Goal: Understand process/instructions: Learn how to perform a task or action

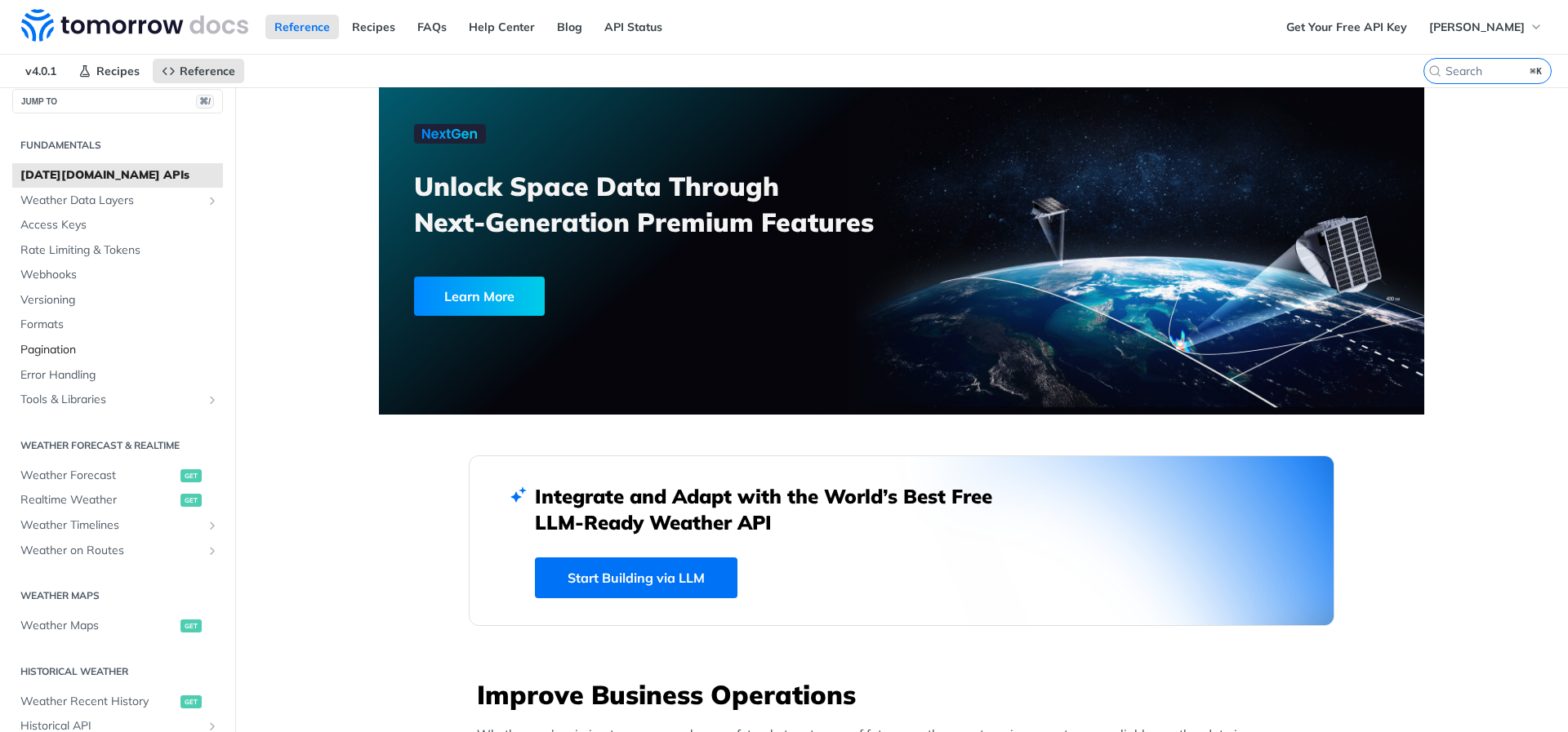
scroll to position [13, 0]
click at [136, 208] on span "Weather Data Layers" at bounding box center [111, 202] width 181 height 16
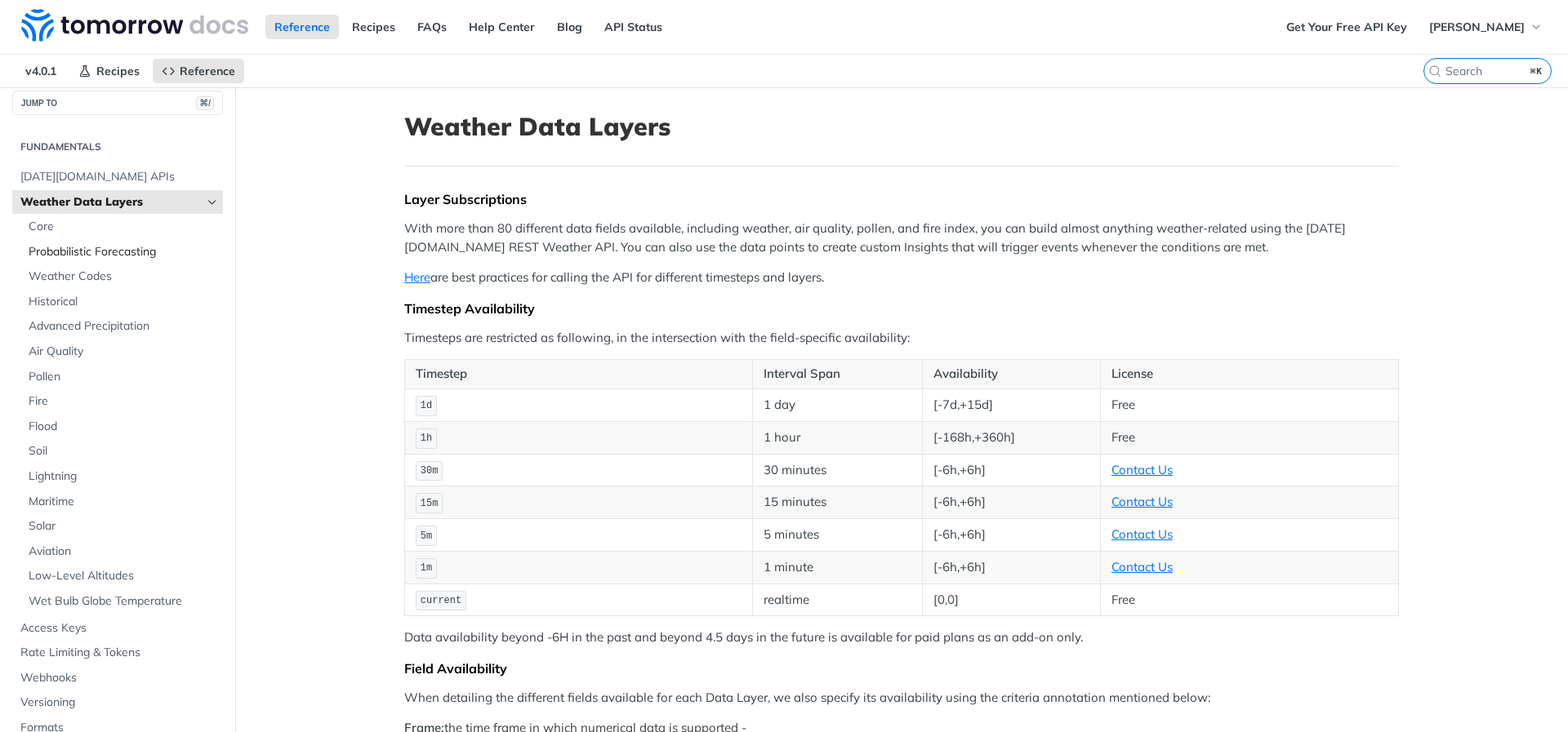
click at [159, 252] on span "Probabilistic Forecasting" at bounding box center [123, 251] width 190 height 16
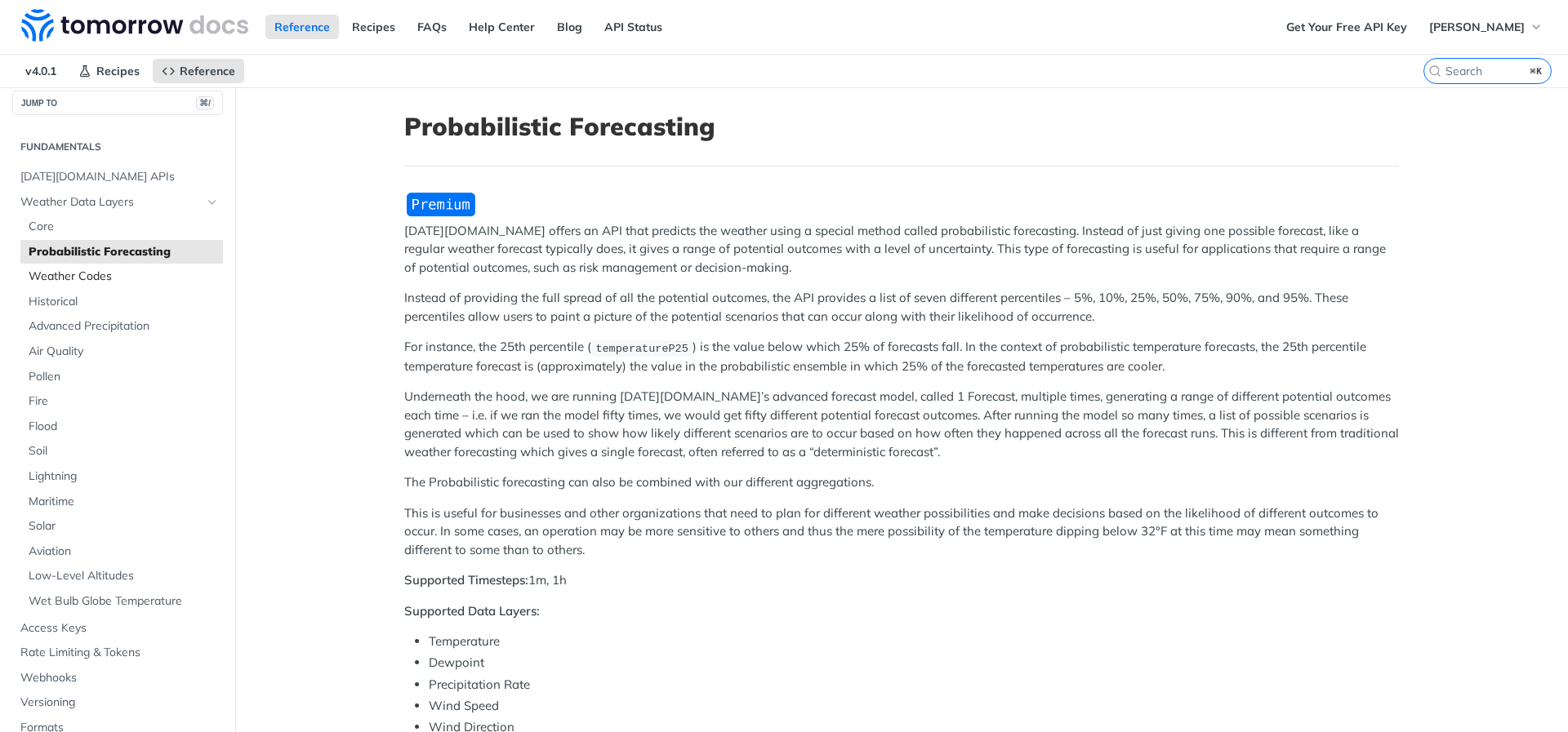
click at [160, 283] on span "Weather Codes" at bounding box center [123, 276] width 190 height 16
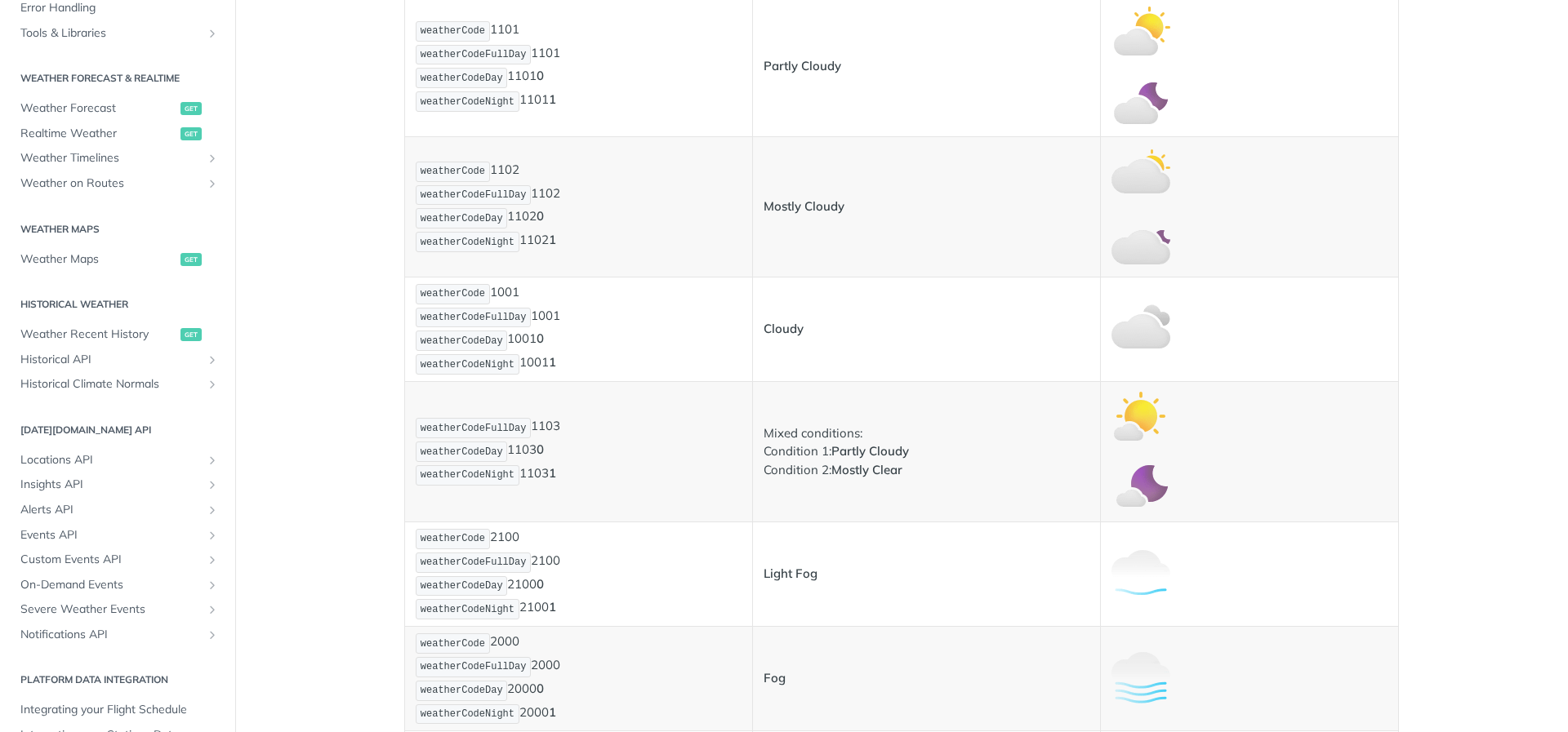
scroll to position [741, 0]
click at [139, 108] on span "Weather Forecast" at bounding box center [98, 109] width 156 height 16
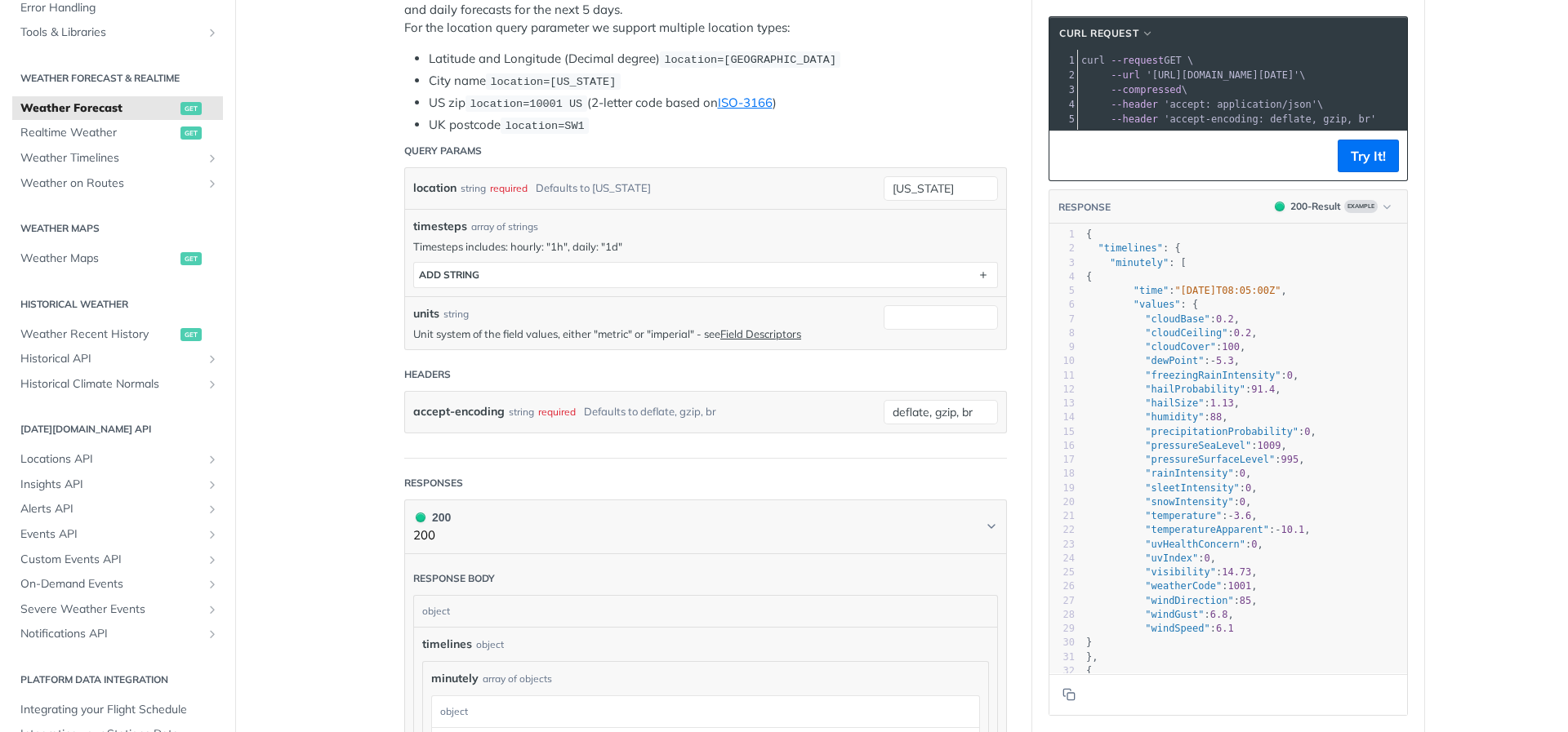
scroll to position [437, 0]
click at [180, 160] on span "Weather Timelines" at bounding box center [111, 158] width 181 height 16
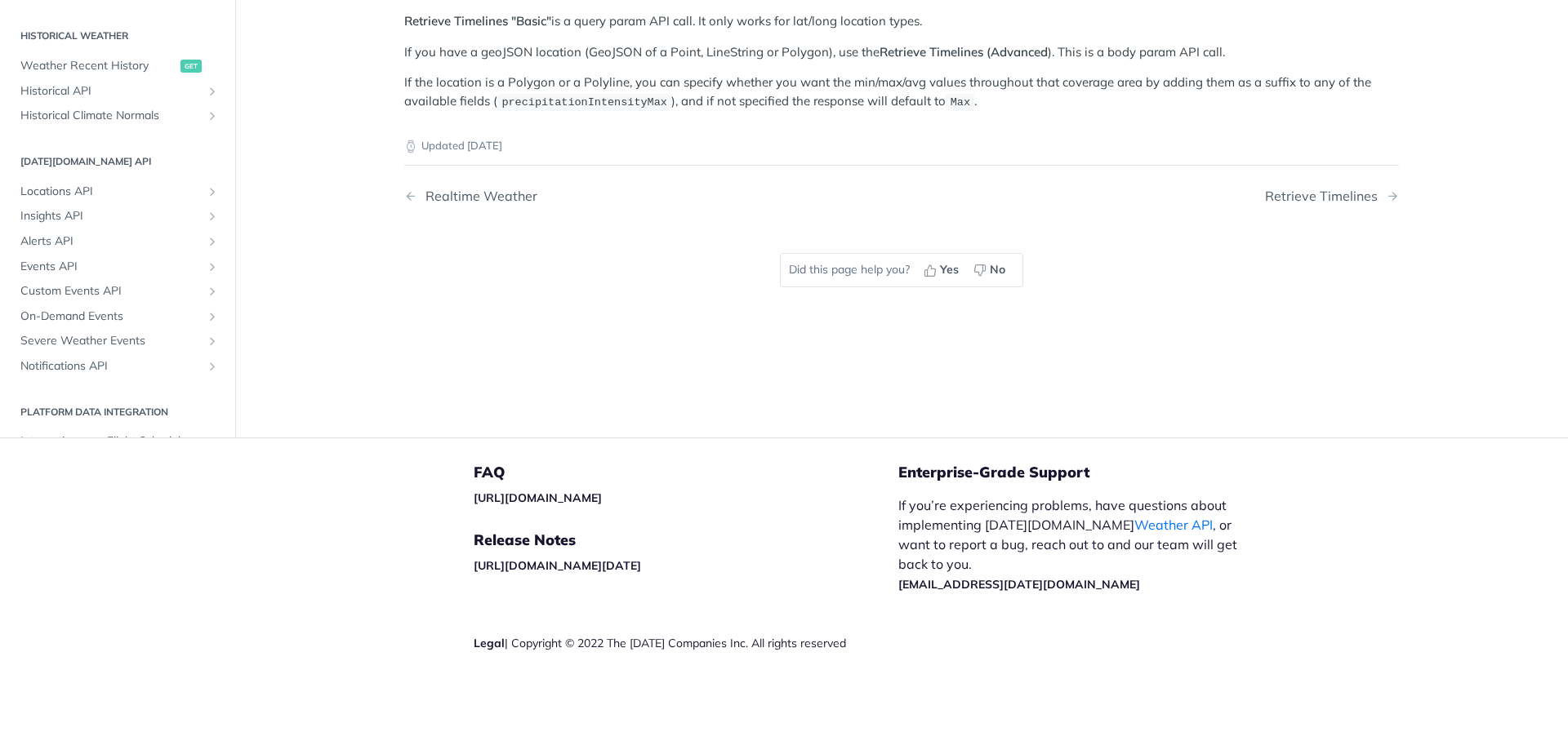
click at [180, 180] on li "Locations API List Locations get Create a Location post Retrieve a Location get…" at bounding box center [117, 192] width 211 height 24
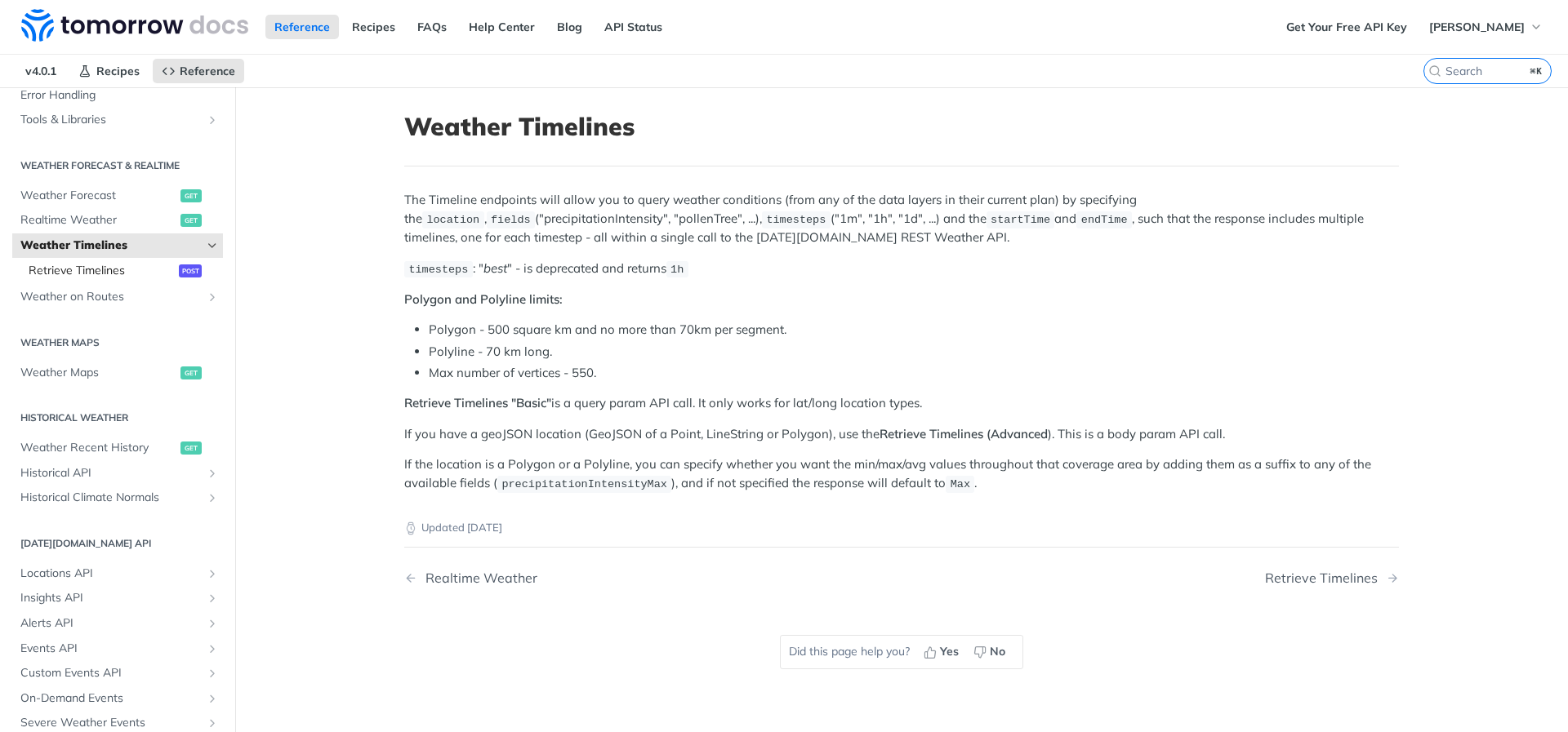
click at [146, 266] on span "Retrieve Timelines" at bounding box center [102, 270] width 146 height 16
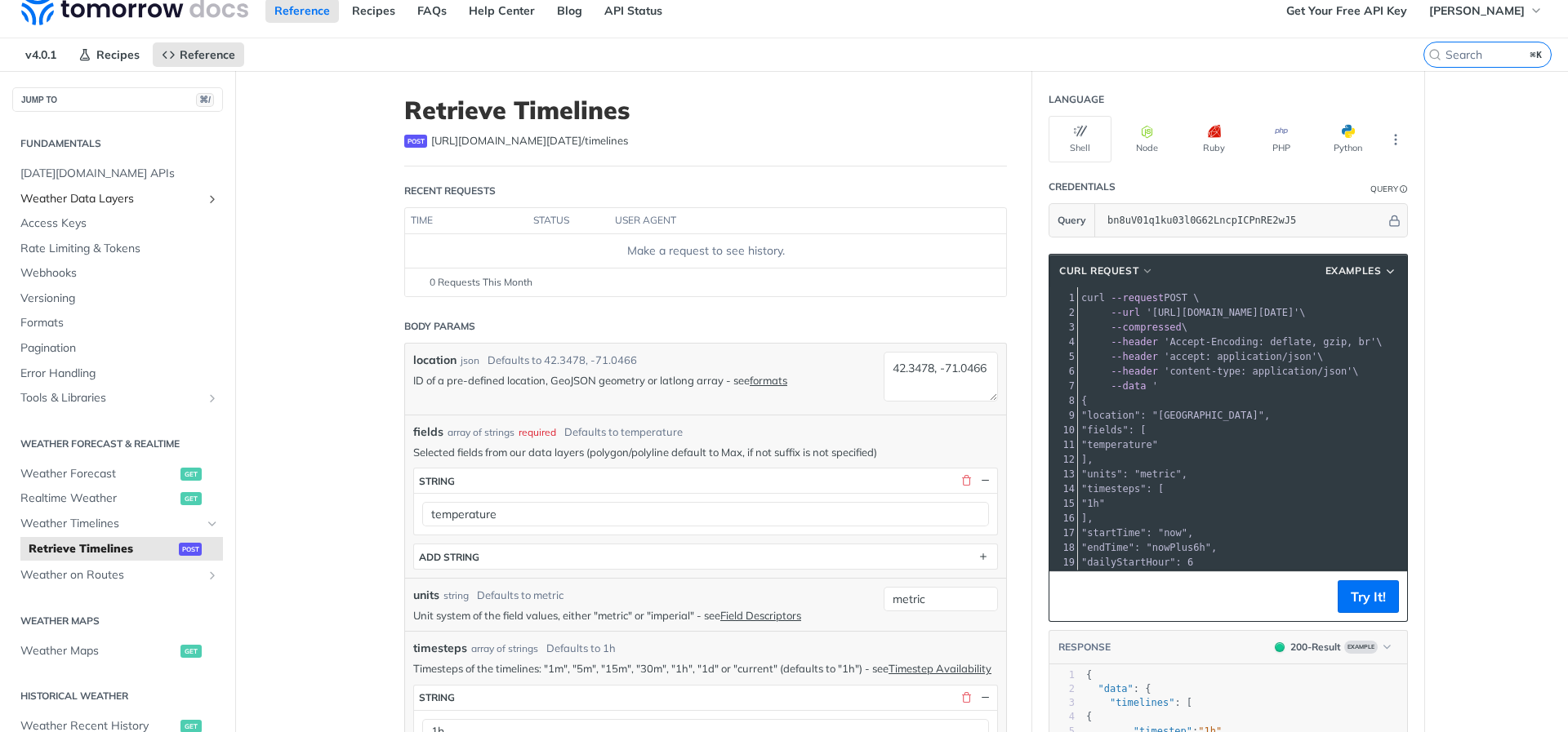
click at [130, 199] on span "Weather Data Layers" at bounding box center [111, 199] width 181 height 16
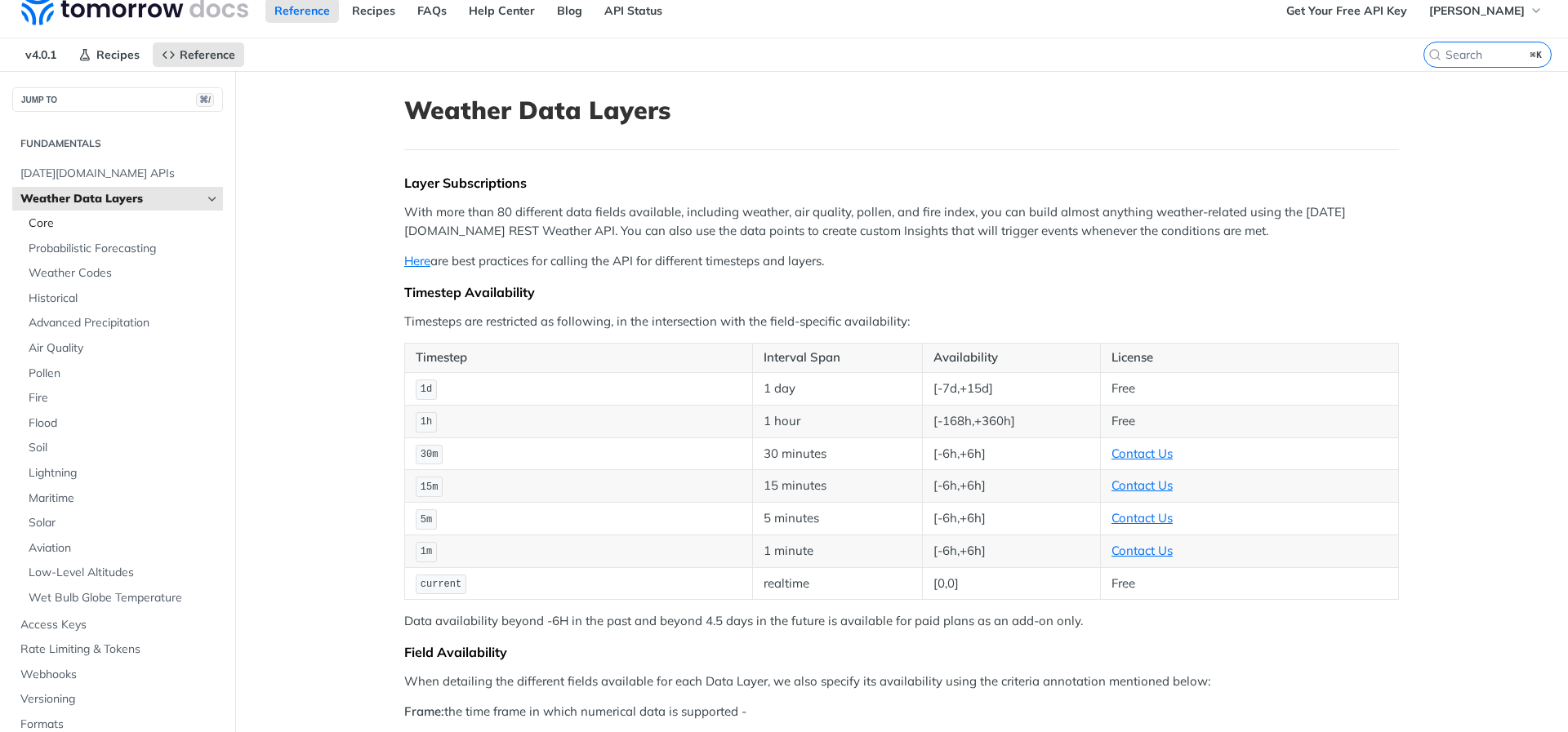
click at [131, 212] on link "Core" at bounding box center [121, 223] width 202 height 24
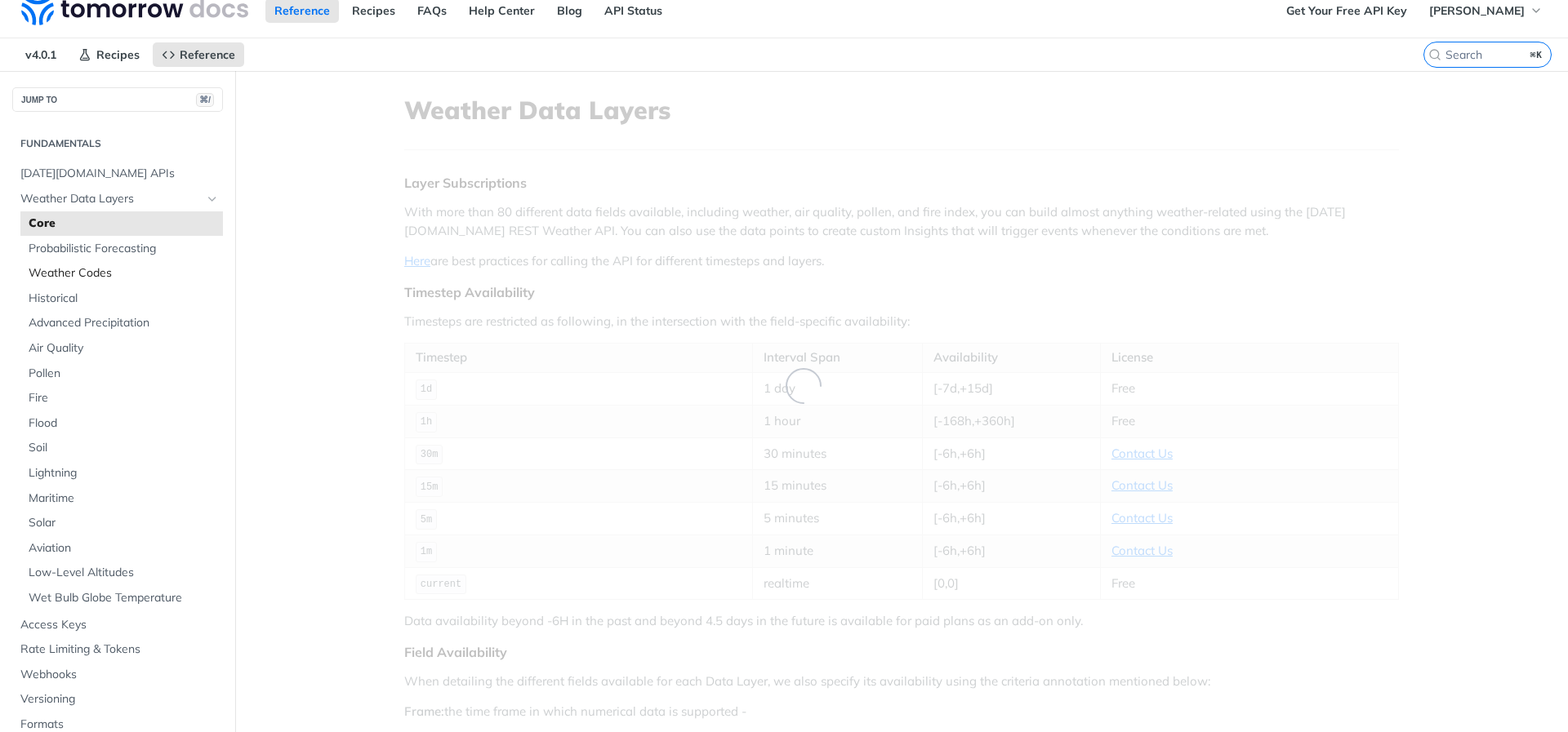
click at [167, 276] on span "Weather Codes" at bounding box center [123, 273] width 190 height 16
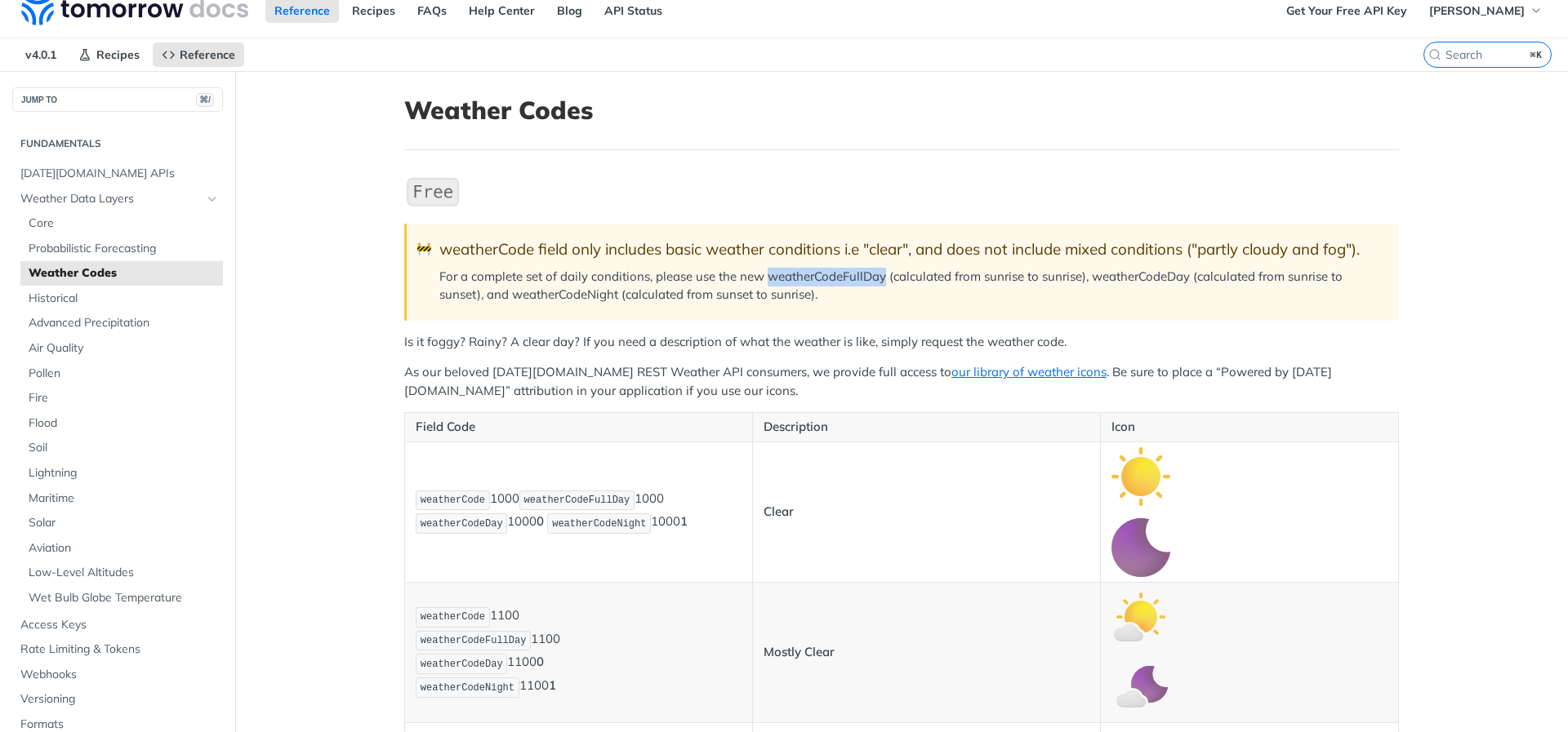
drag, startPoint x: 886, startPoint y: 276, endPoint x: 768, endPoint y: 274, distance: 118.0
click at [768, 274] on p "For a complete set of daily conditions, please use the new weatherCodeFullDay (…" at bounding box center [911, 286] width 943 height 37
copy p "weatherCodeFullDay"
click at [728, 320] on blockquote "🚧 weatherCode field only includes basic weather conditions i.e "clear", and doe…" at bounding box center [901, 272] width 994 height 96
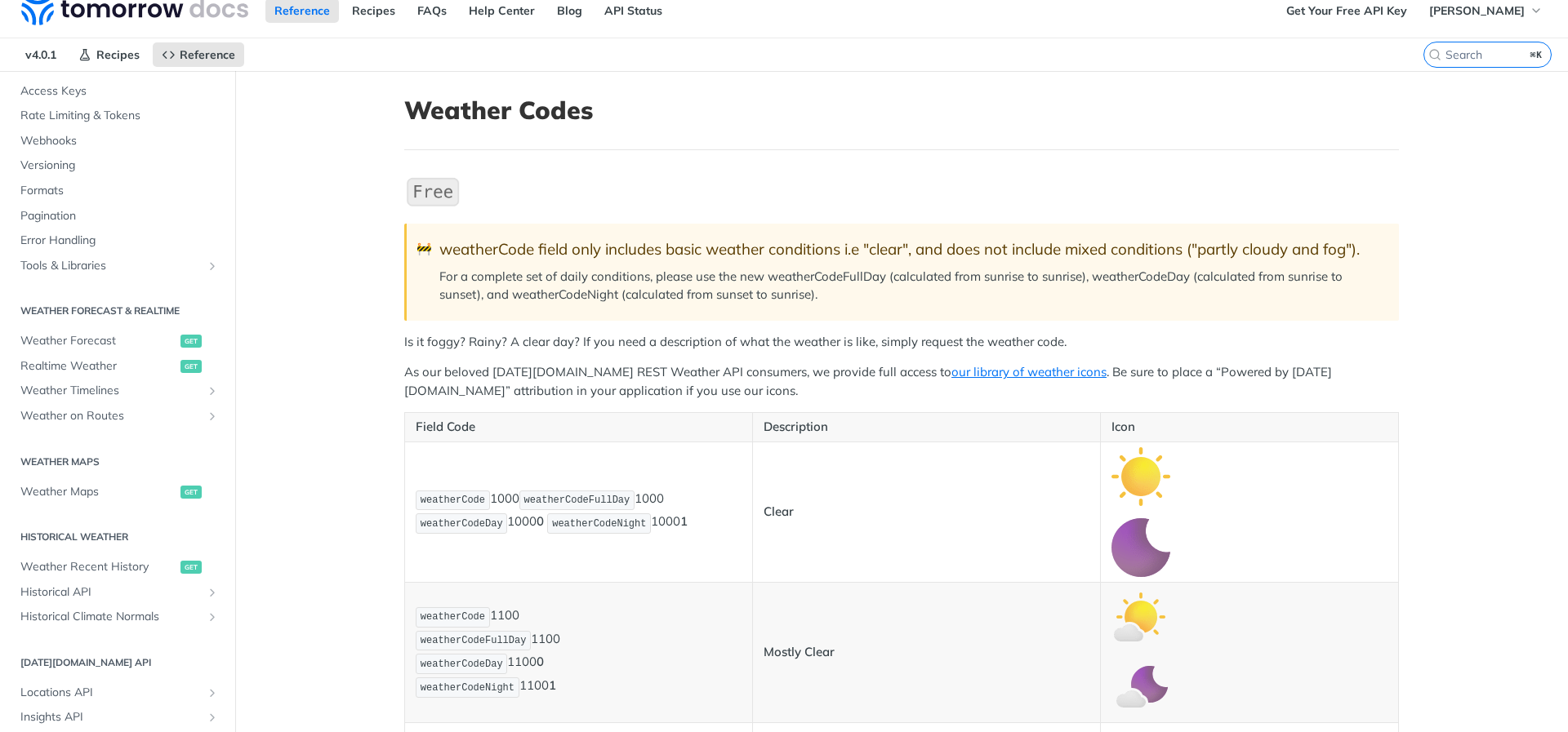
scroll to position [754, 0]
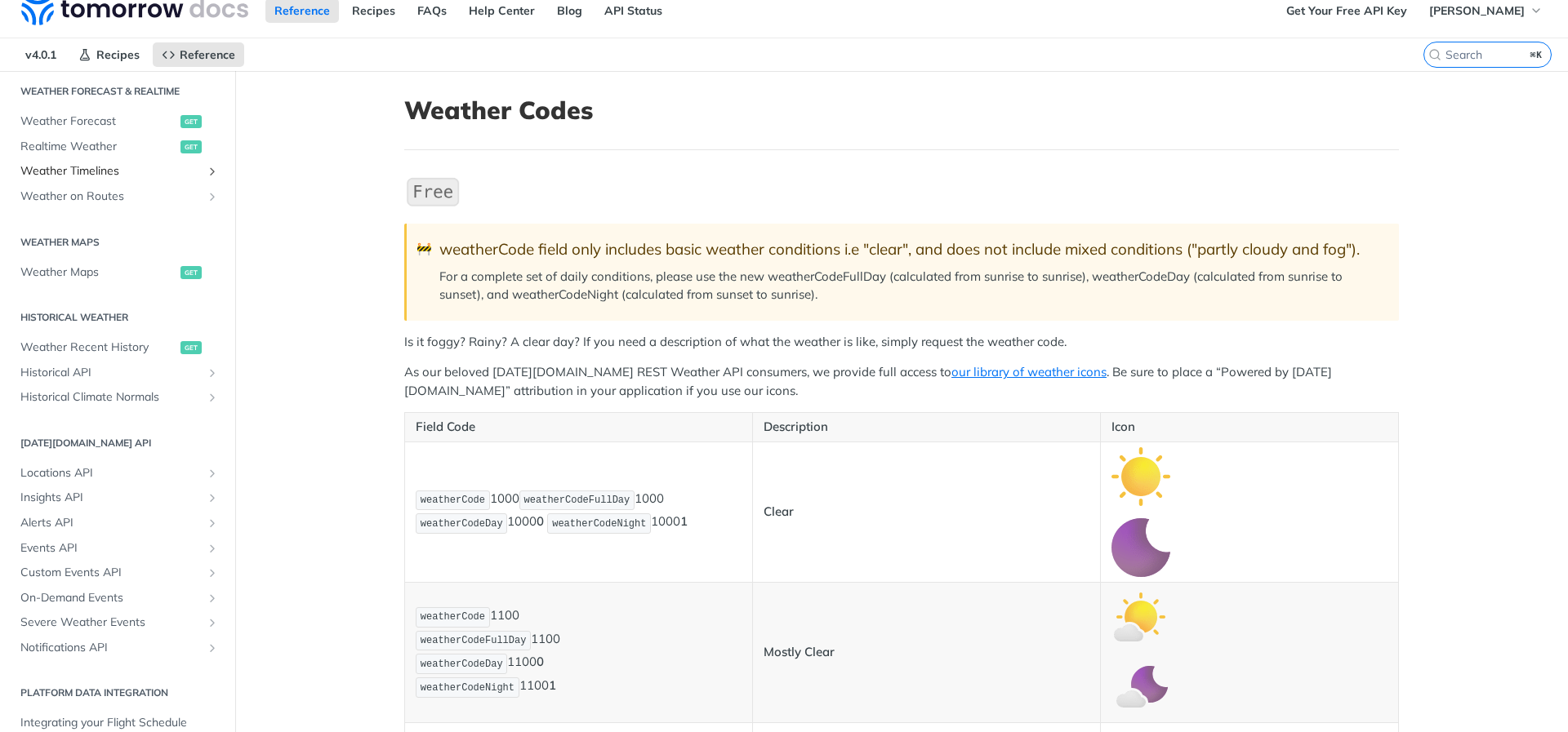
click at [178, 175] on span "Weather Timelines" at bounding box center [111, 171] width 181 height 16
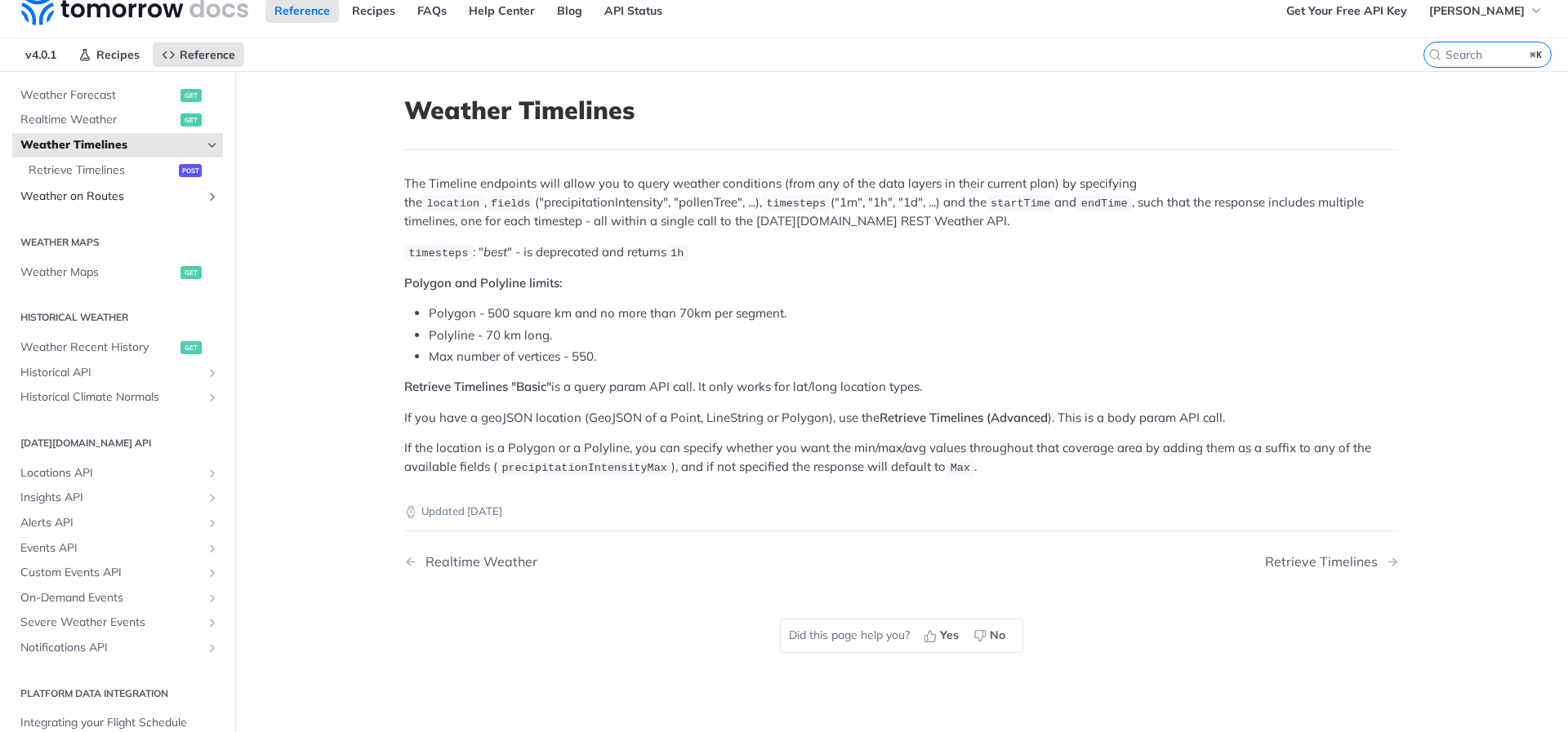
scroll to position [352, 0]
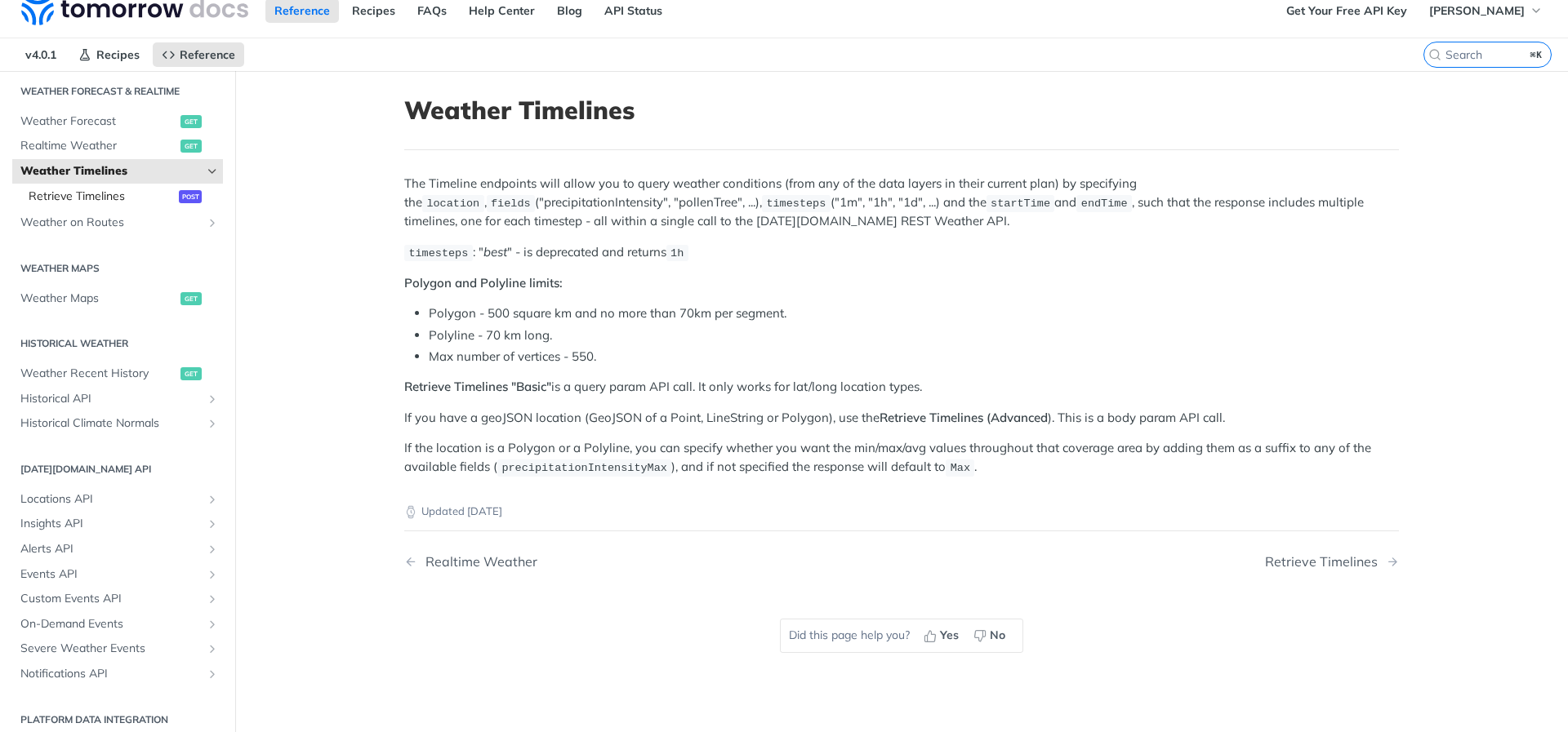
click at [178, 202] on link "Retrieve Timelines post" at bounding box center [121, 196] width 202 height 24
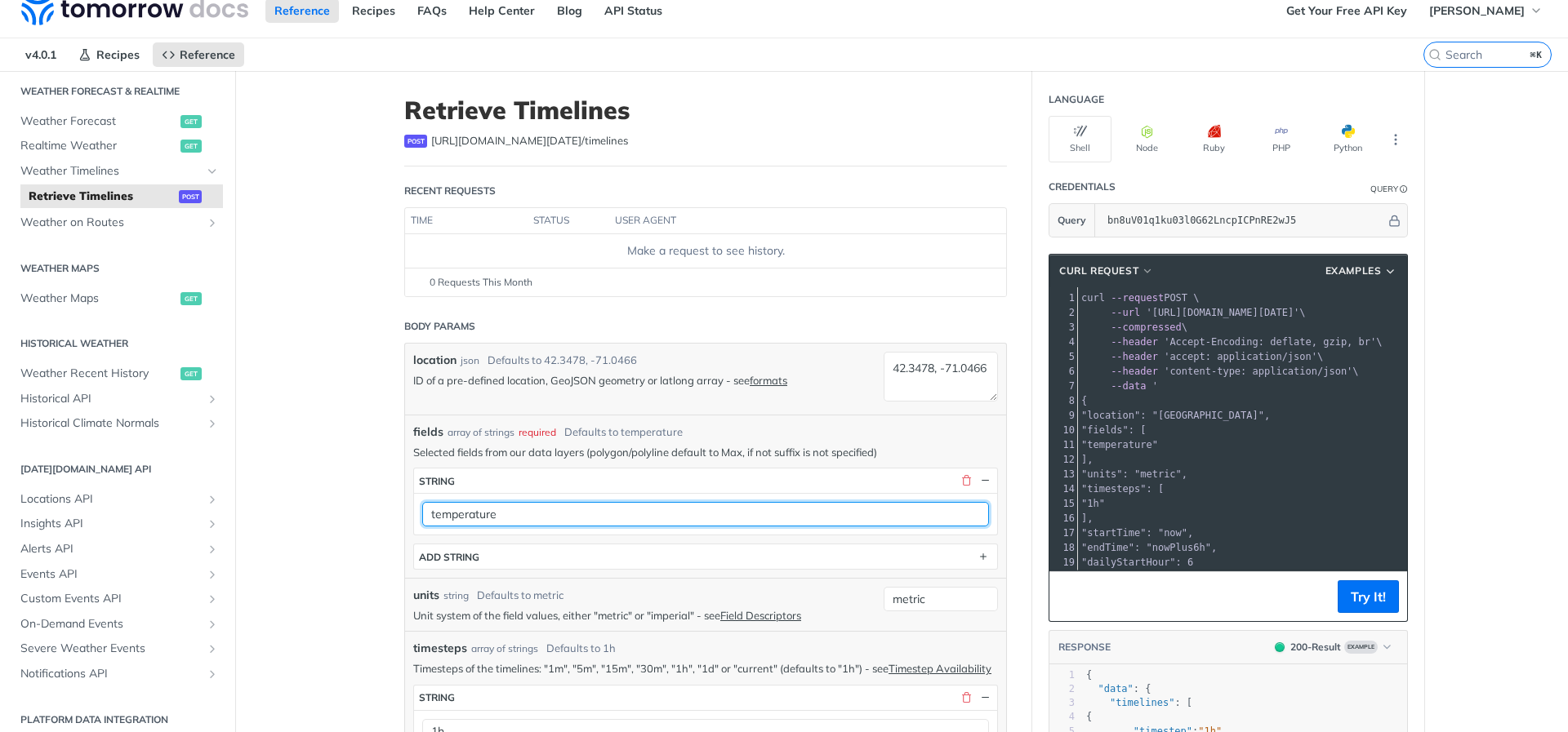
click at [607, 512] on input "temperature" at bounding box center [706, 514] width 567 height 24
paste input "weatherCodeFullDay"
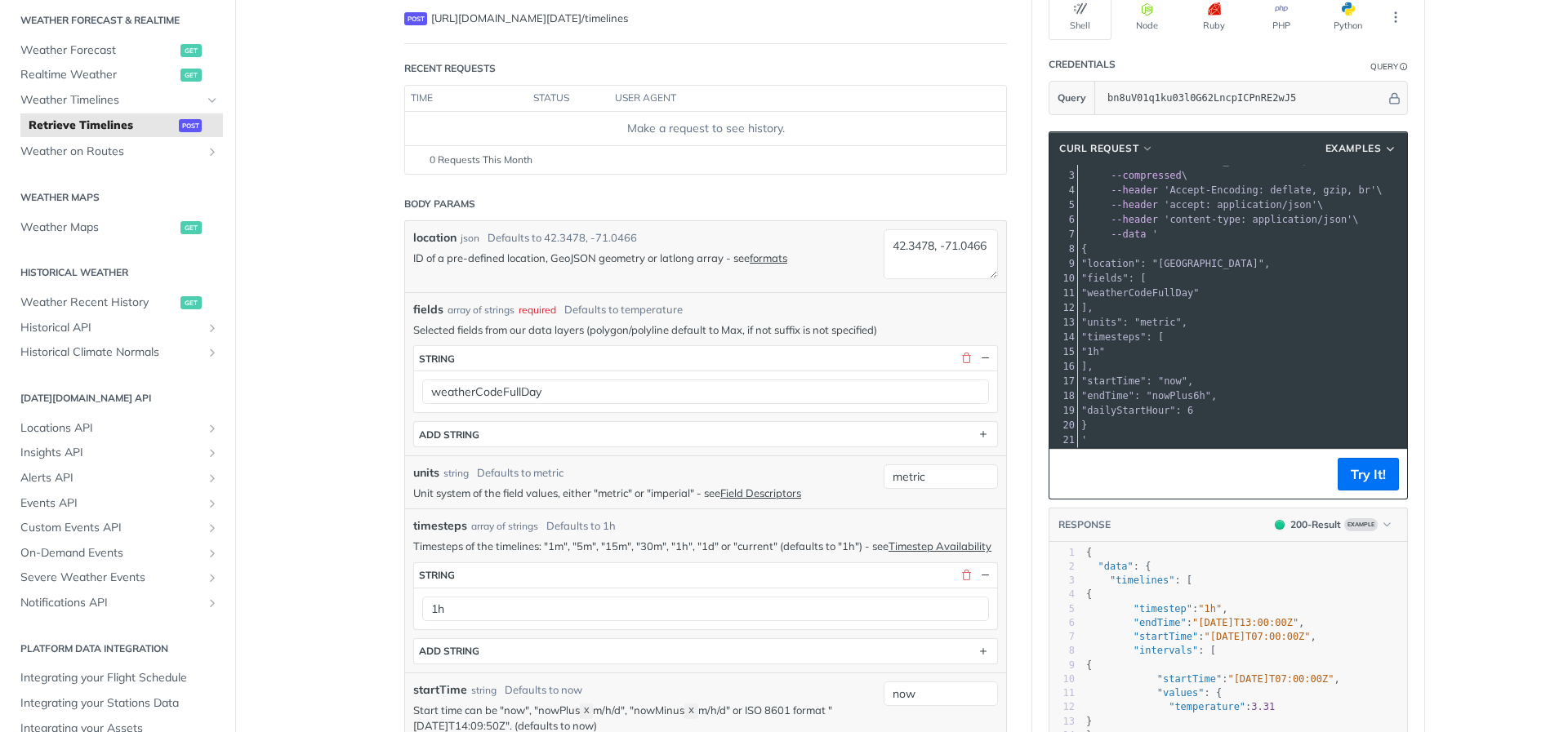
scroll to position [140, 0]
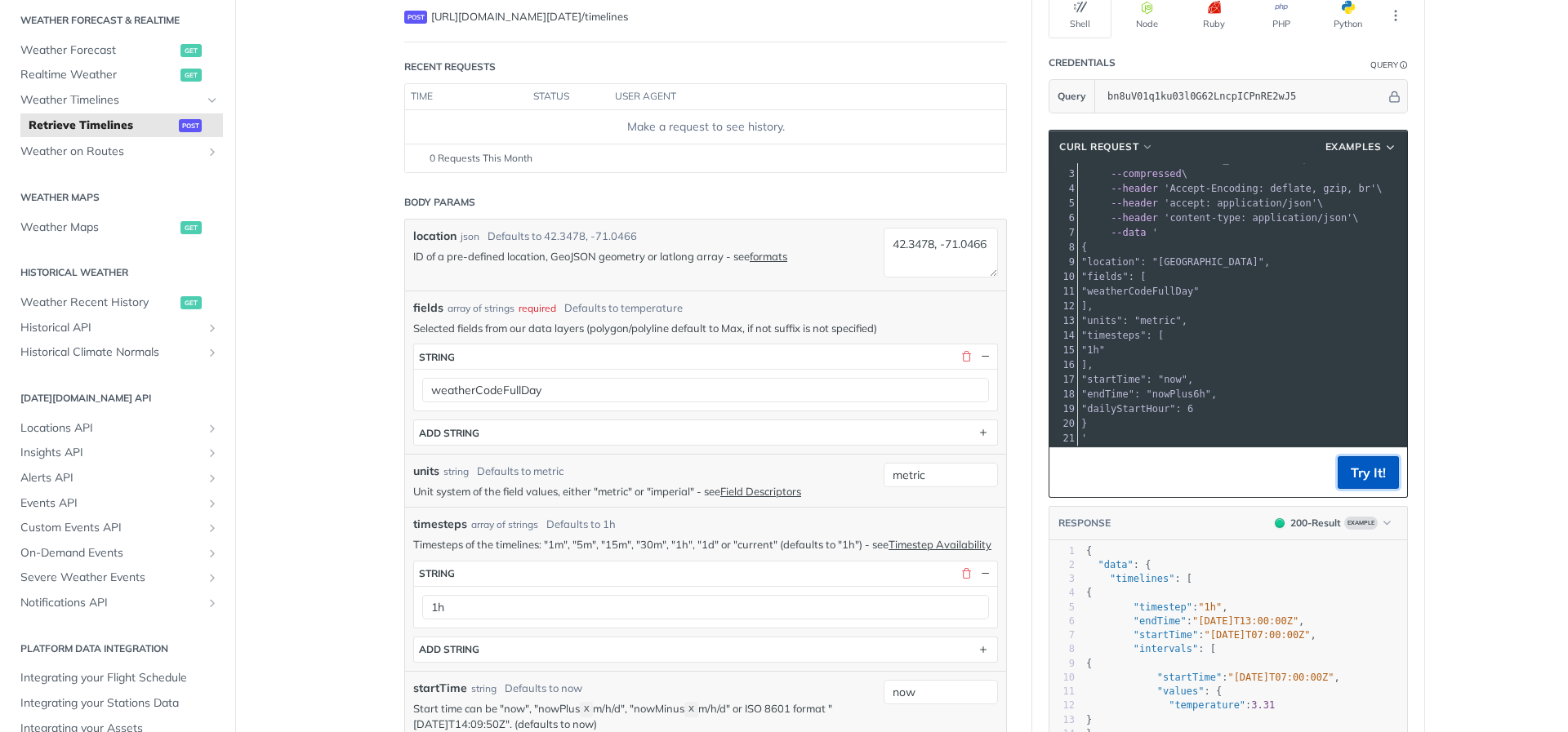
click at [1366, 472] on button "Try It!" at bounding box center [1367, 473] width 61 height 33
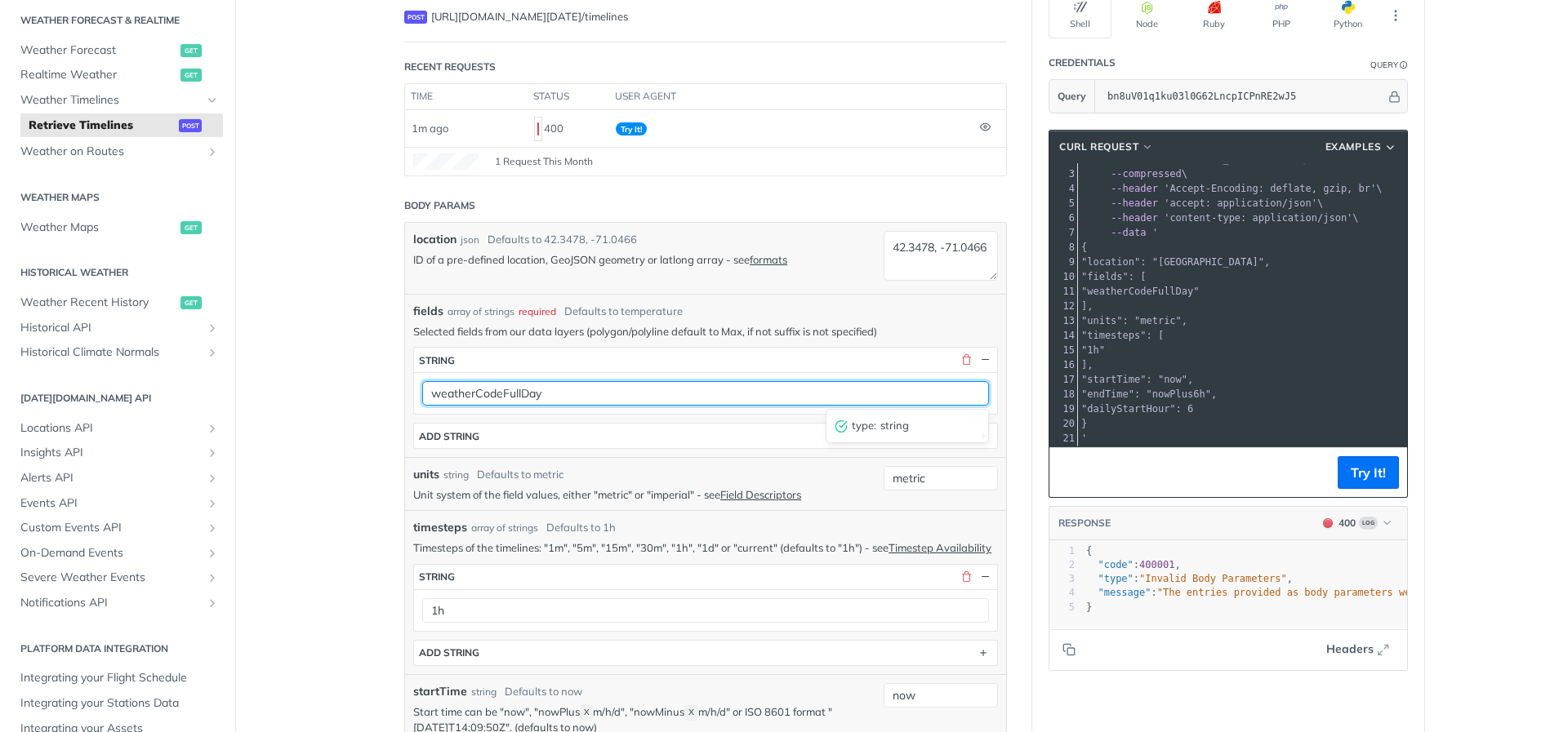
drag, startPoint x: 561, startPoint y: 389, endPoint x: 505, endPoint y: 389, distance: 56.0
click at [505, 389] on input "weatherCodeFullDay" at bounding box center [706, 394] width 567 height 24
click at [550, 397] on input "weatherCode, temperature" at bounding box center [706, 394] width 567 height 24
type input "weatherCode"
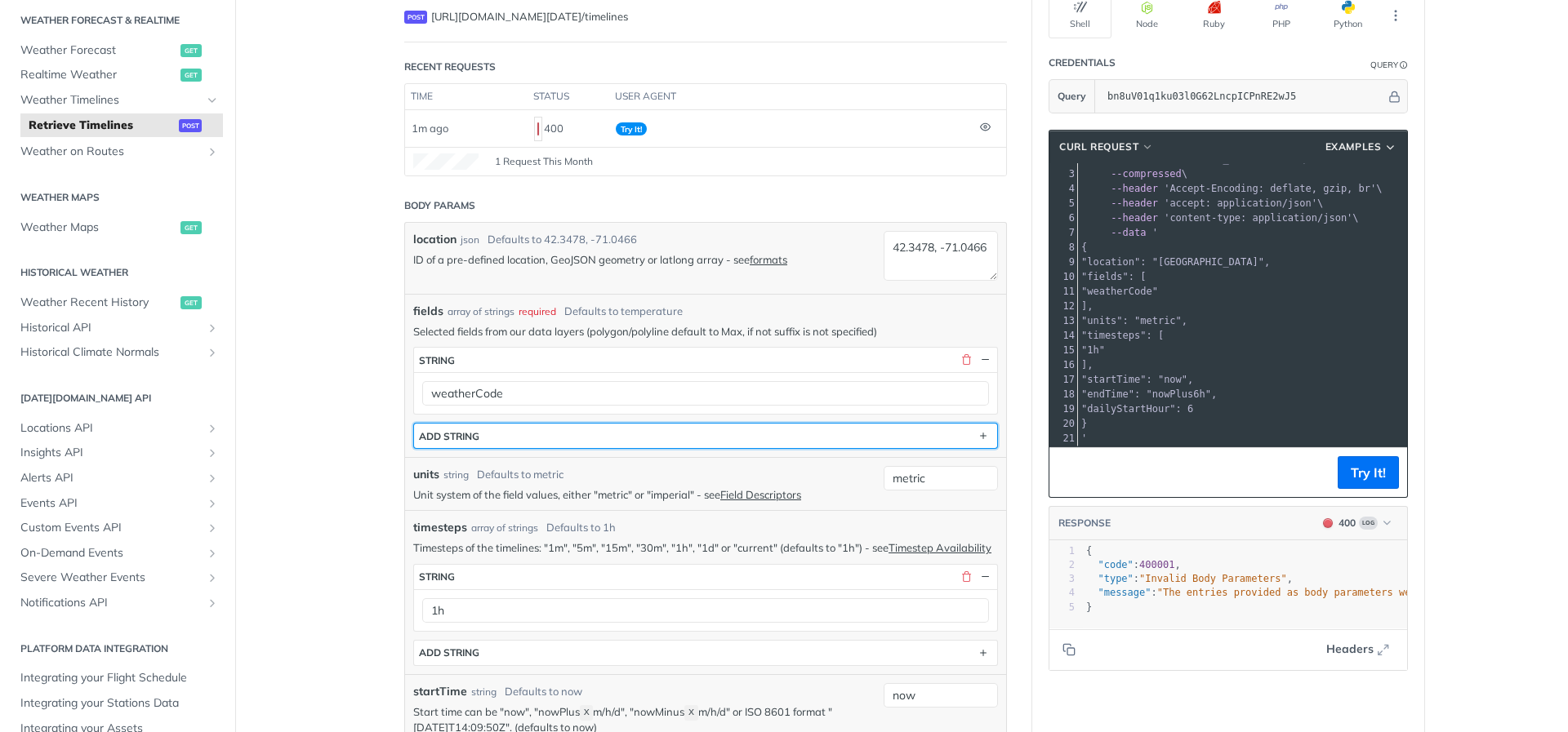
click at [475, 440] on div "ADD string" at bounding box center [449, 436] width 60 height 12
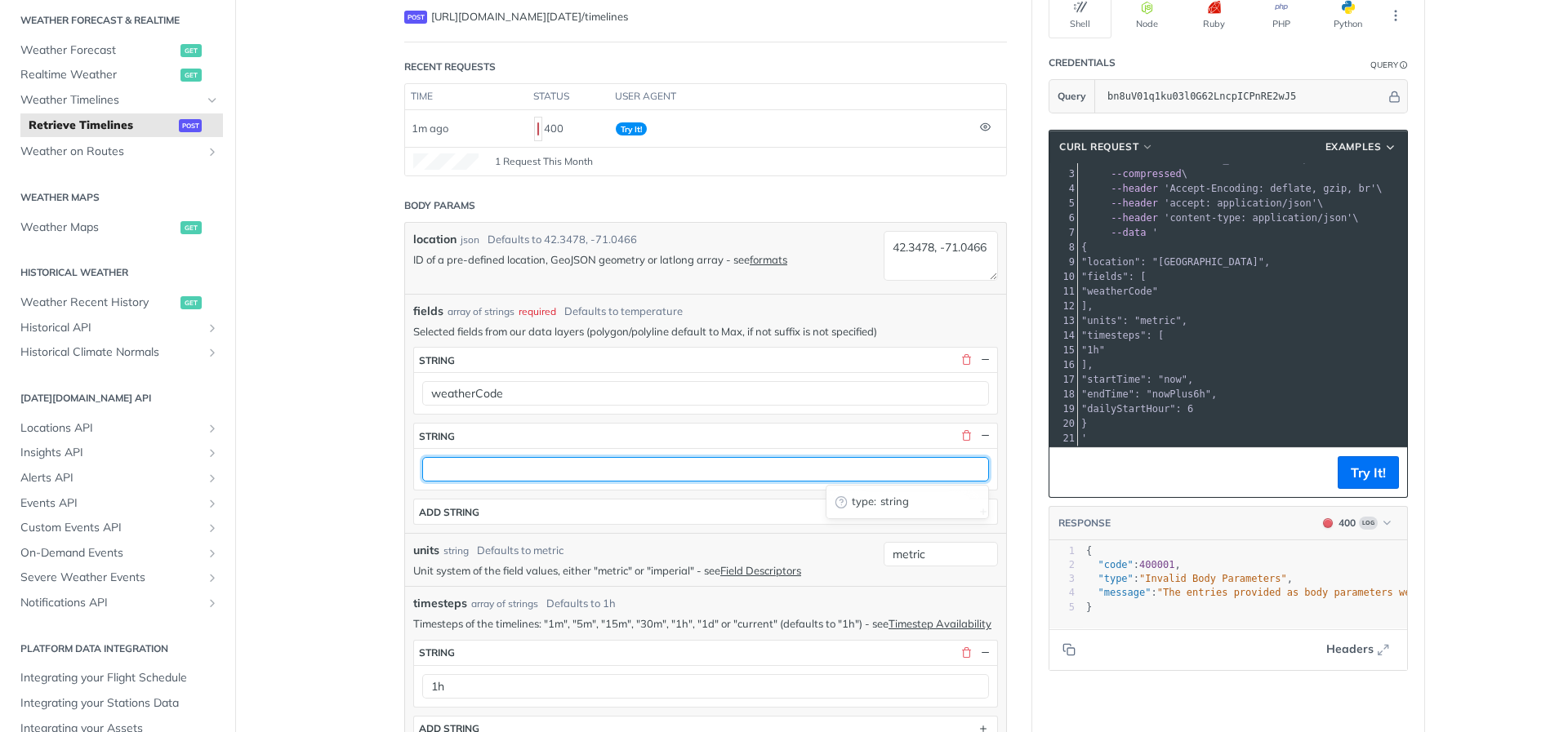
click at [460, 471] on input "text" at bounding box center [706, 469] width 567 height 24
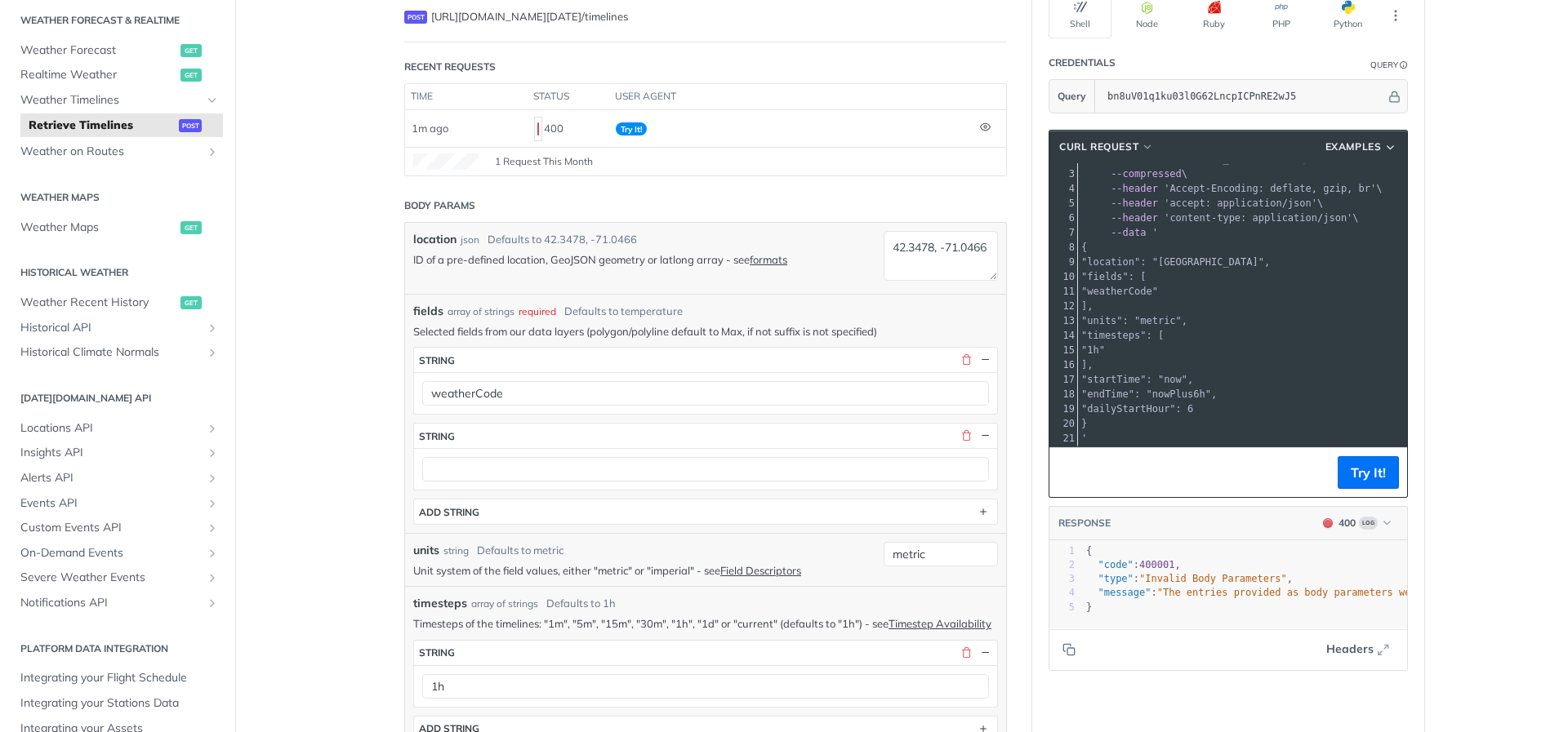
click at [663, 314] on div "Defaults to temperature" at bounding box center [623, 312] width 118 height 16
copy div "temperature"
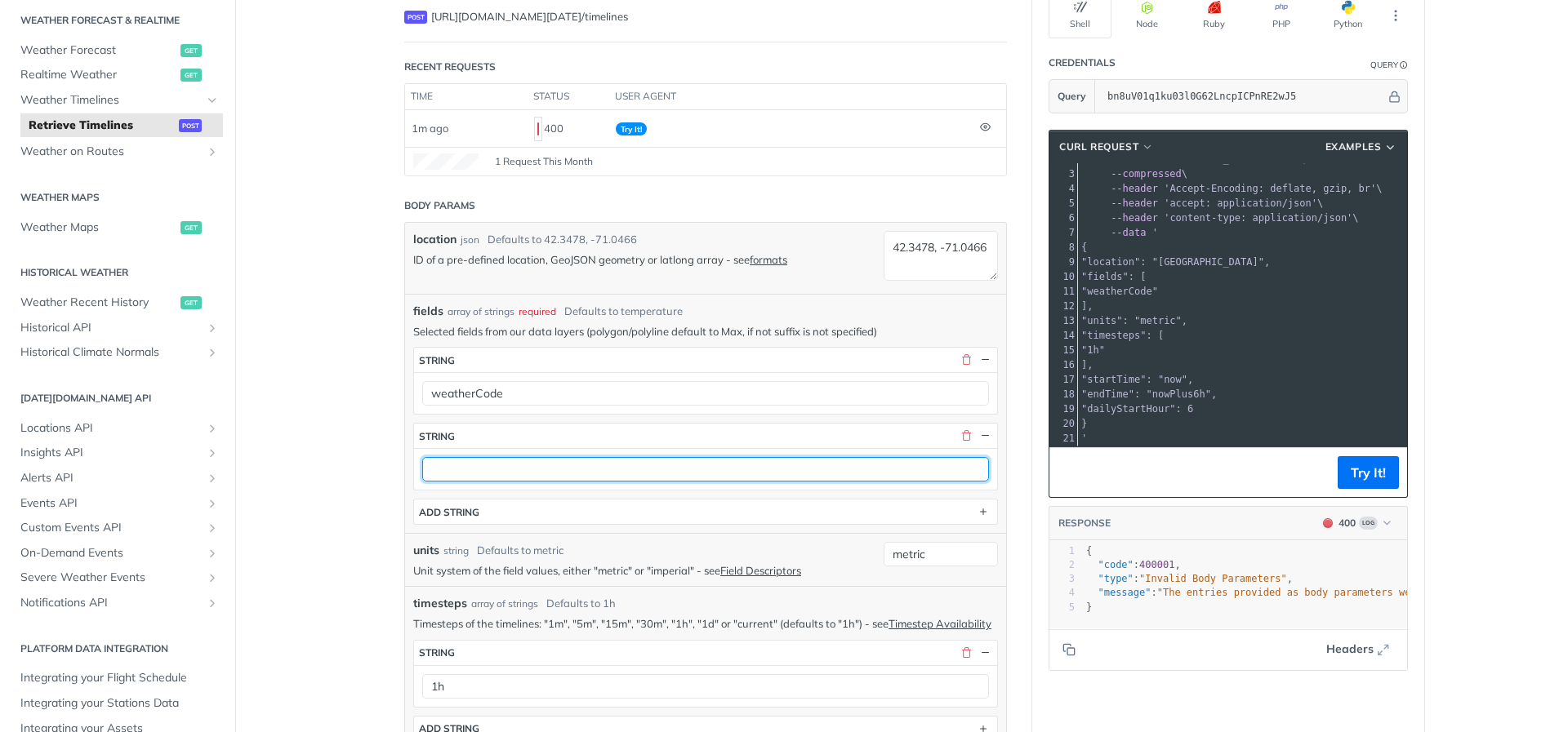
click at [587, 469] on input "text" at bounding box center [706, 469] width 567 height 24
paste input "temperature"
type input "temperature"
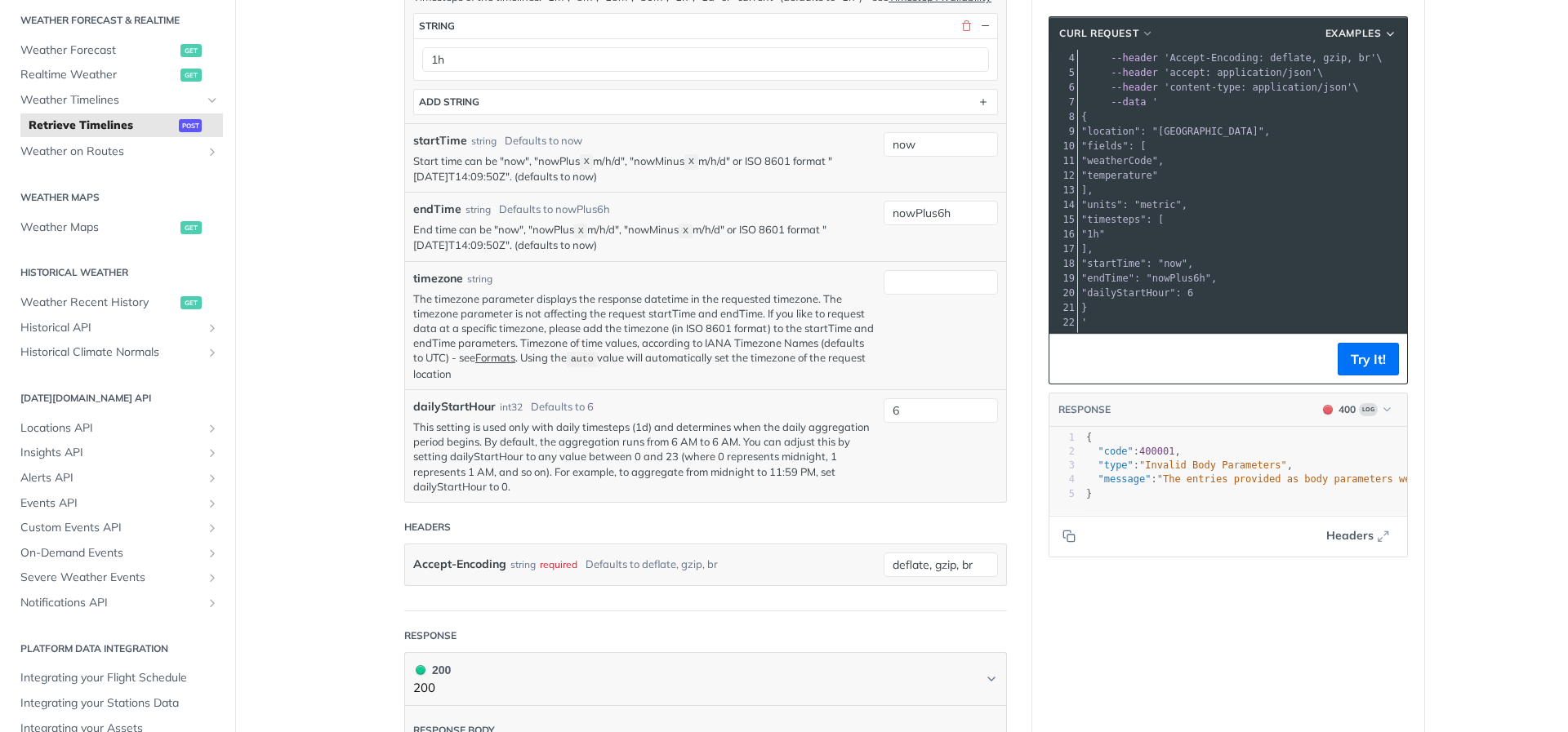
scroll to position [766, 0]
click at [1371, 348] on button "Try It!" at bounding box center [1367, 359] width 61 height 33
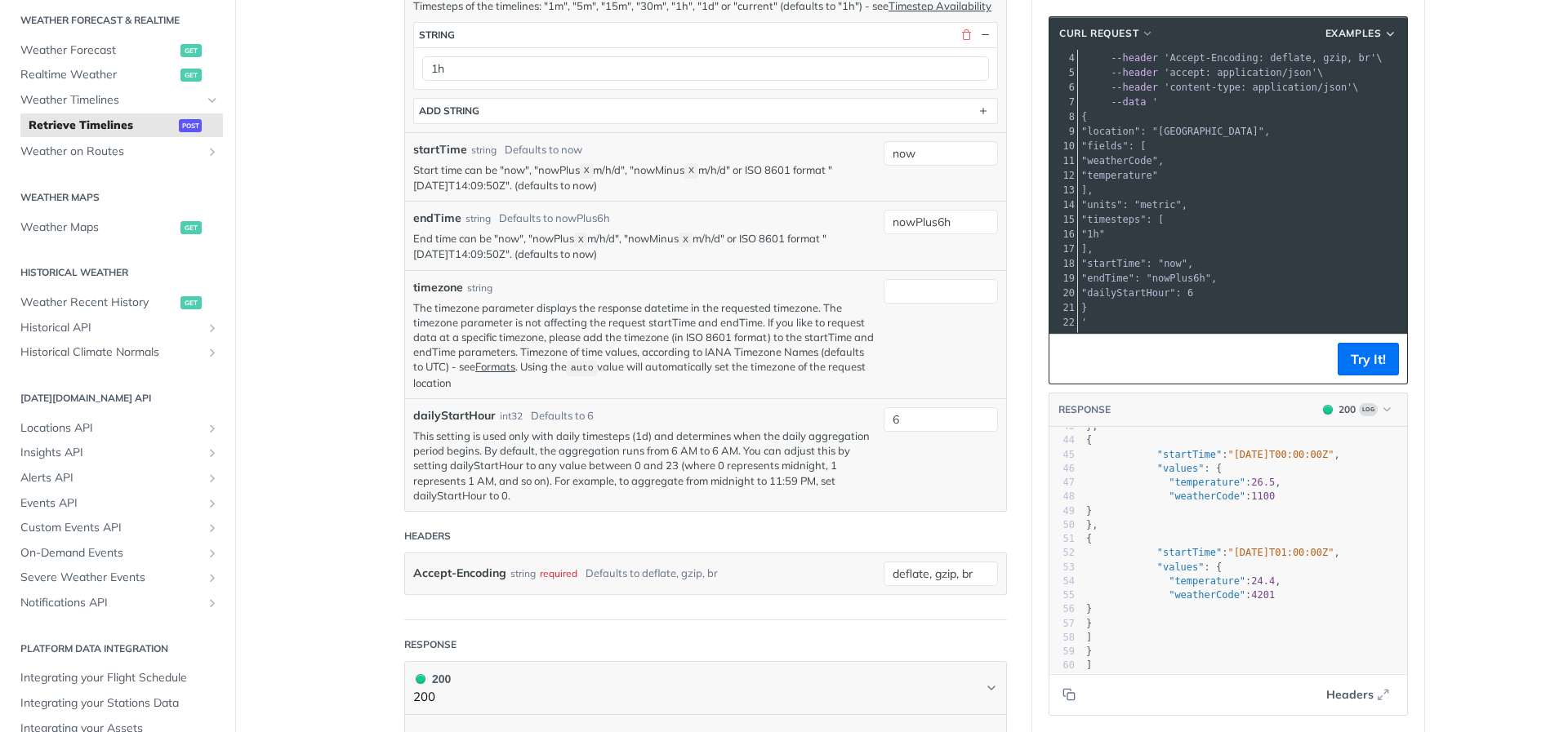
scroll to position [9, 0]
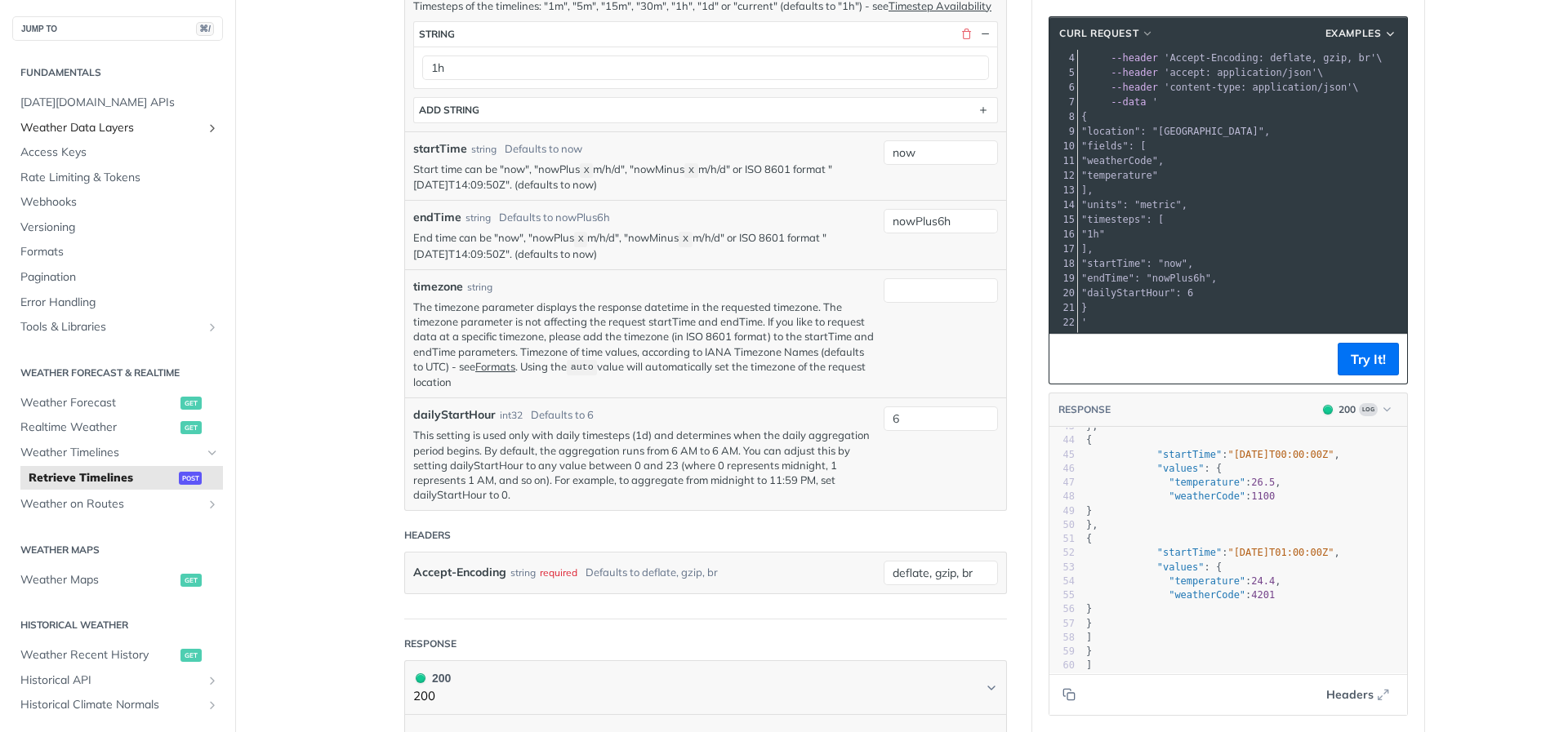
click at [122, 123] on span "Weather Data Layers" at bounding box center [111, 127] width 181 height 16
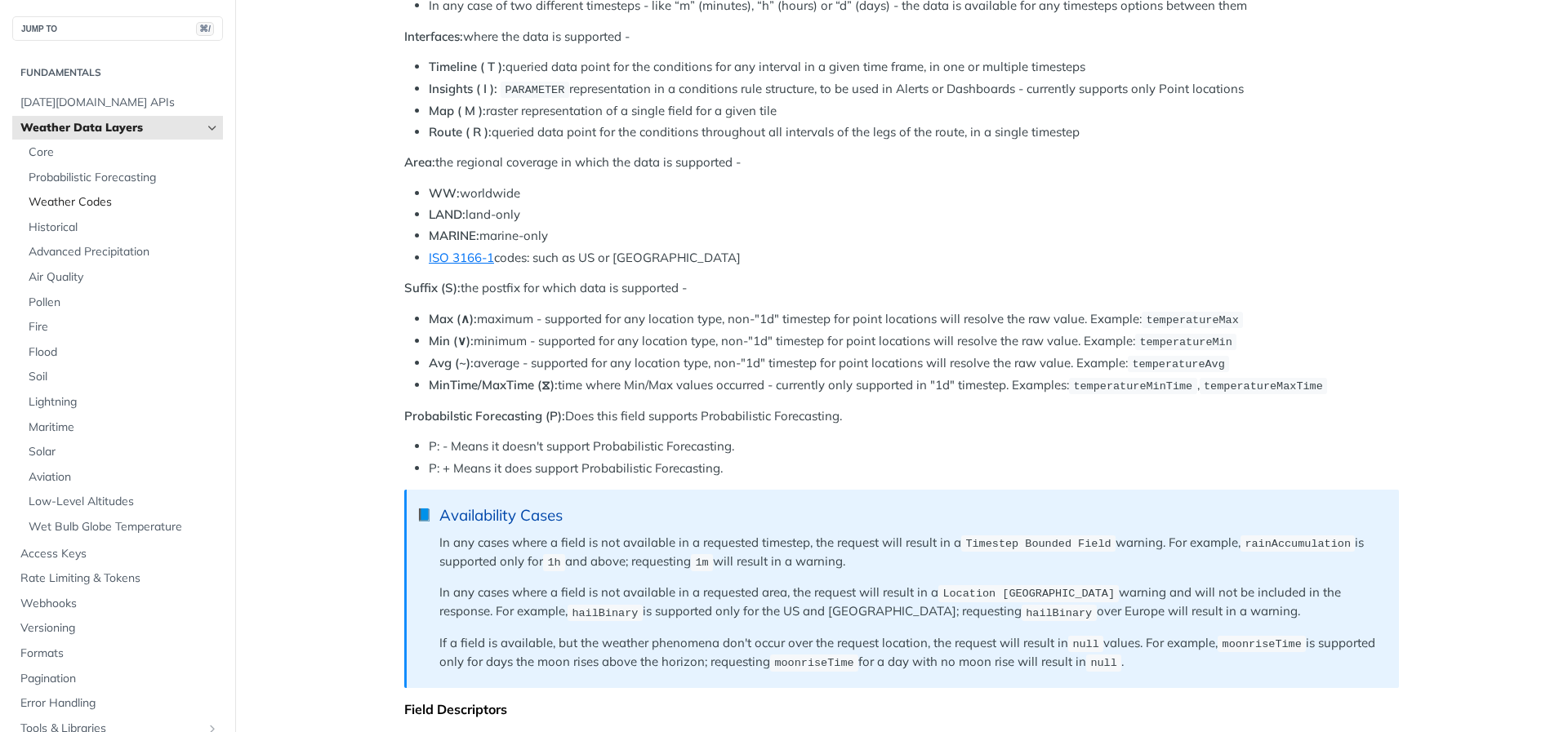
click at [108, 195] on span "Weather Codes" at bounding box center [123, 202] width 190 height 16
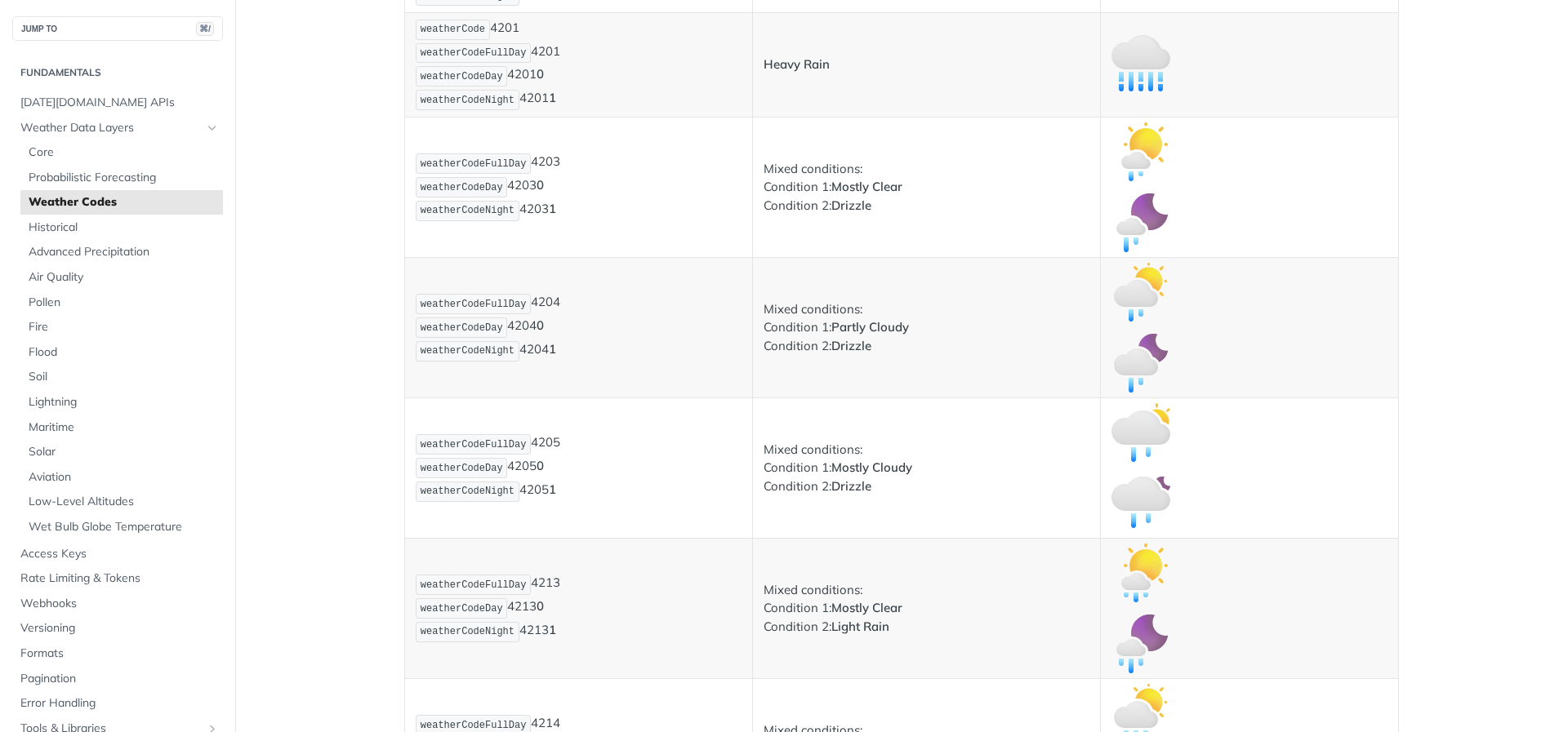
drag, startPoint x: 527, startPoint y: 390, endPoint x: 423, endPoint y: 394, distance: 104.1
click at [423, 64] on code "weatherCodeFullDay" at bounding box center [473, 53] width 115 height 21
copy span "weatherCodeFullDay"
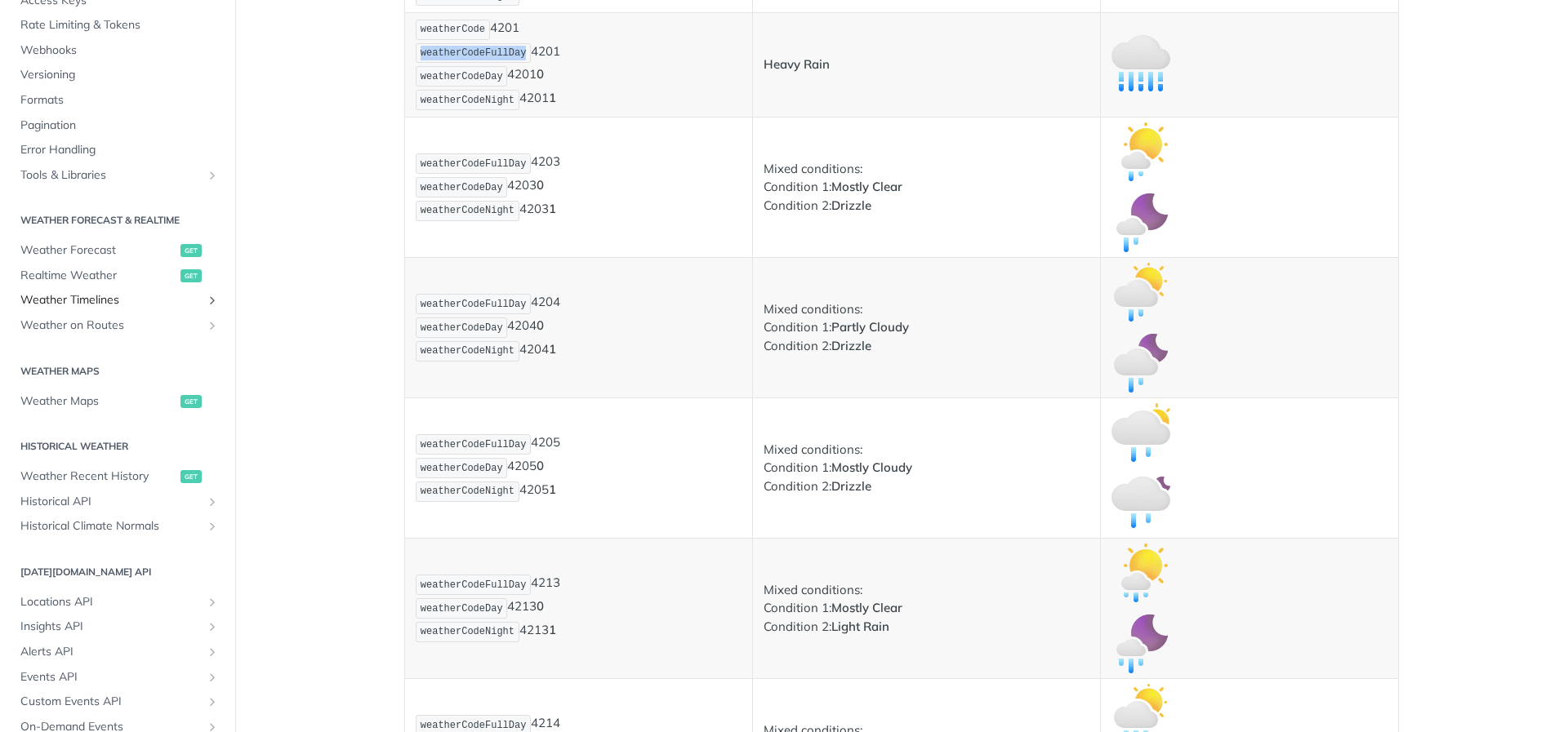
click at [165, 305] on span "Weather Timelines" at bounding box center [111, 300] width 181 height 16
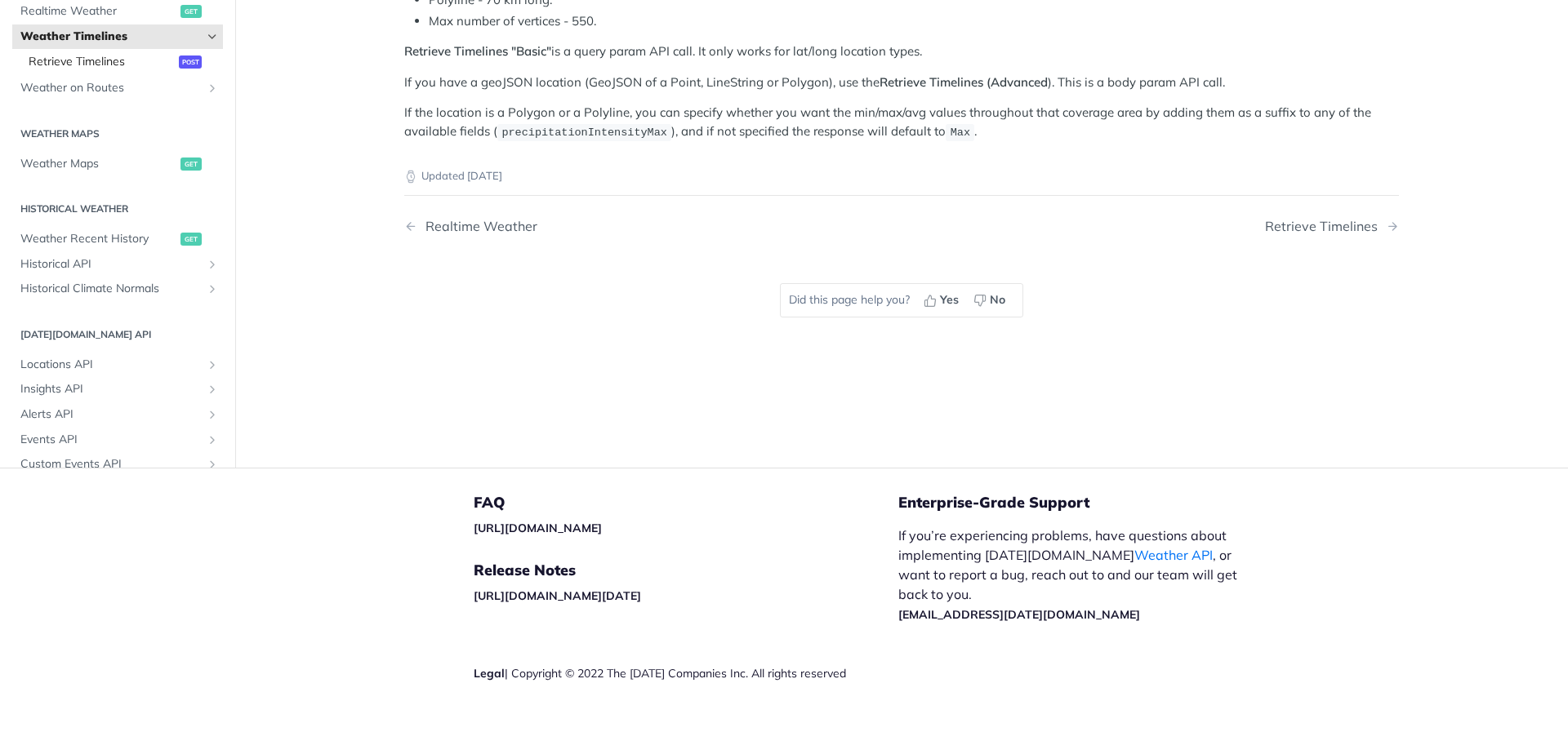
click at [185, 66] on span "post" at bounding box center [190, 61] width 23 height 13
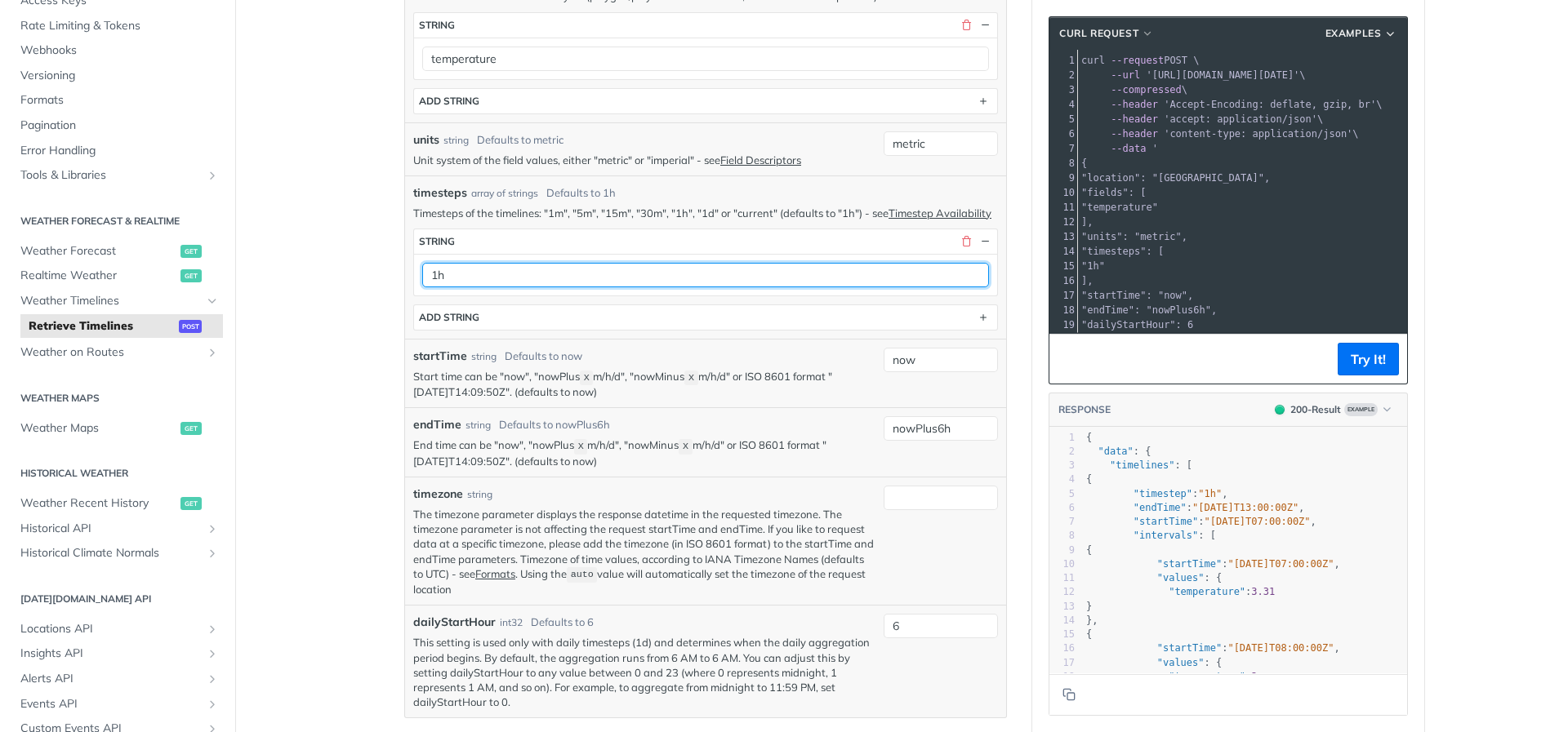
click at [777, 288] on input "1h" at bounding box center [706, 275] width 567 height 24
type input "1d"
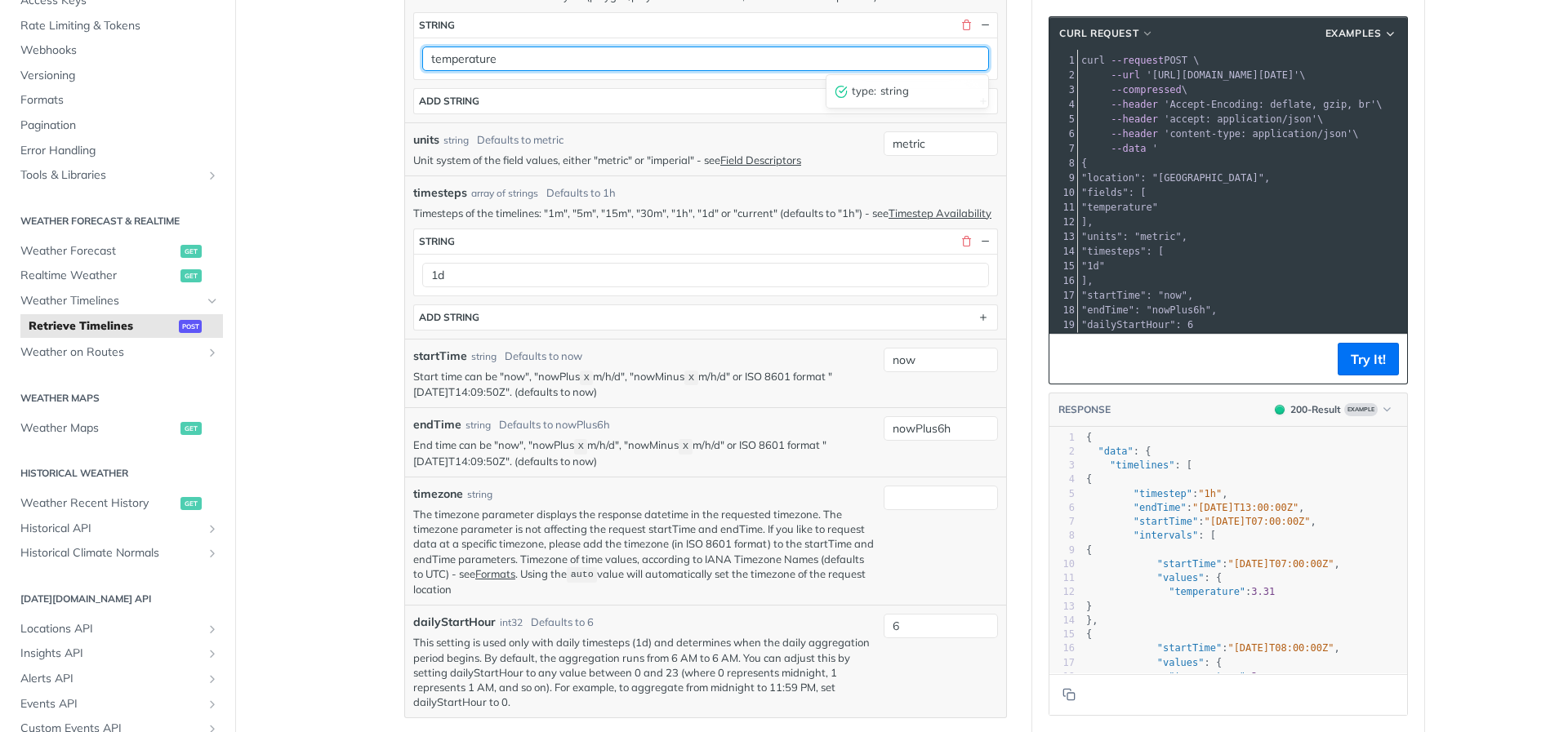
click at [602, 61] on input "temperature" at bounding box center [706, 59] width 567 height 24
paste input "weatherCodeFullDay"
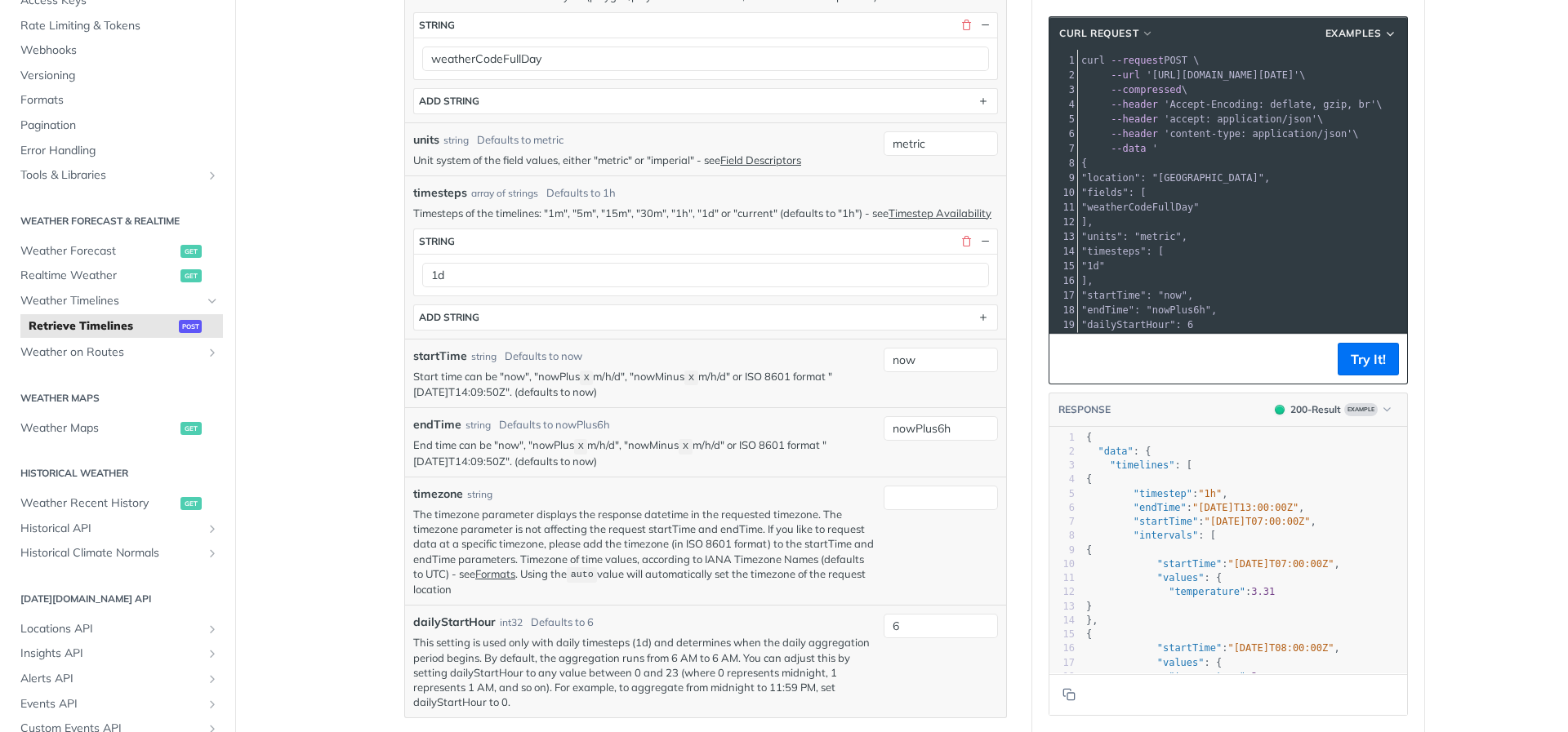
click at [330, 152] on main "JUMP TO ⌘/ Fundamentals [DATE][DOMAIN_NAME] APIs Weather Data Layers Core Proba…" at bounding box center [784, 619] width 1568 height 2090
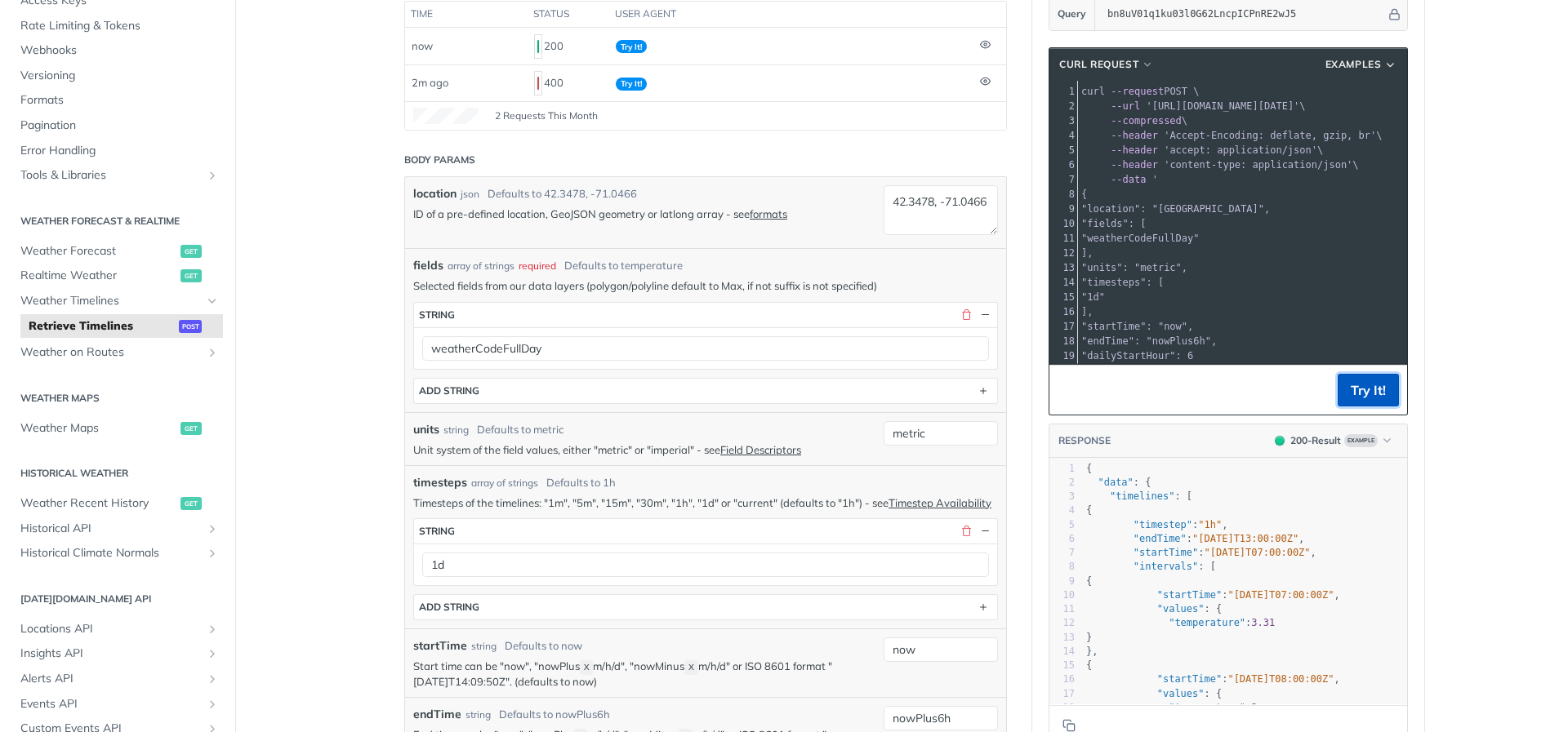
click at [1354, 388] on button "Try It!" at bounding box center [1367, 390] width 61 height 33
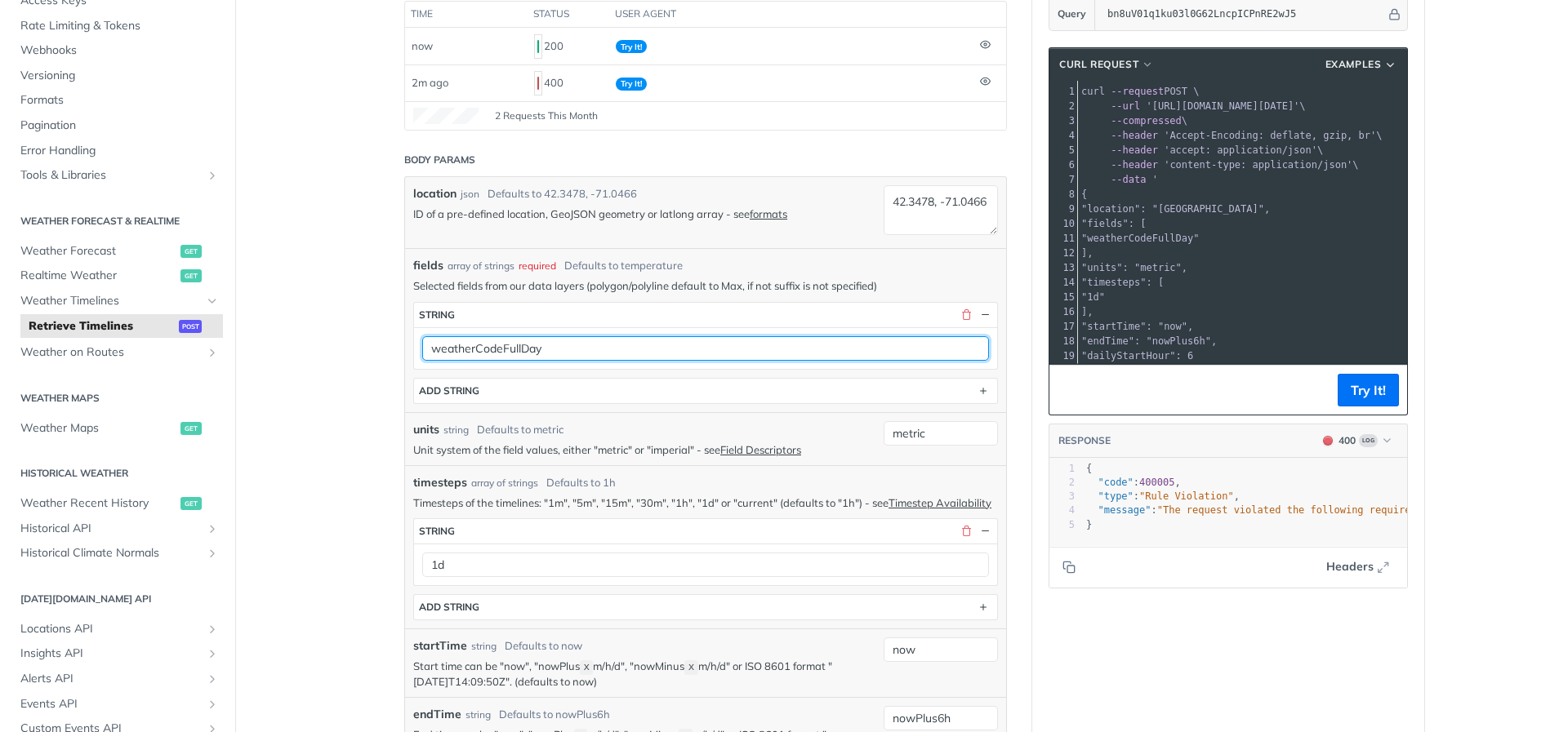
click at [589, 350] on input "weatherCodeFullDay" at bounding box center [706, 348] width 567 height 24
click at [573, 350] on input "weatherCodeFullDay" at bounding box center [706, 348] width 567 height 24
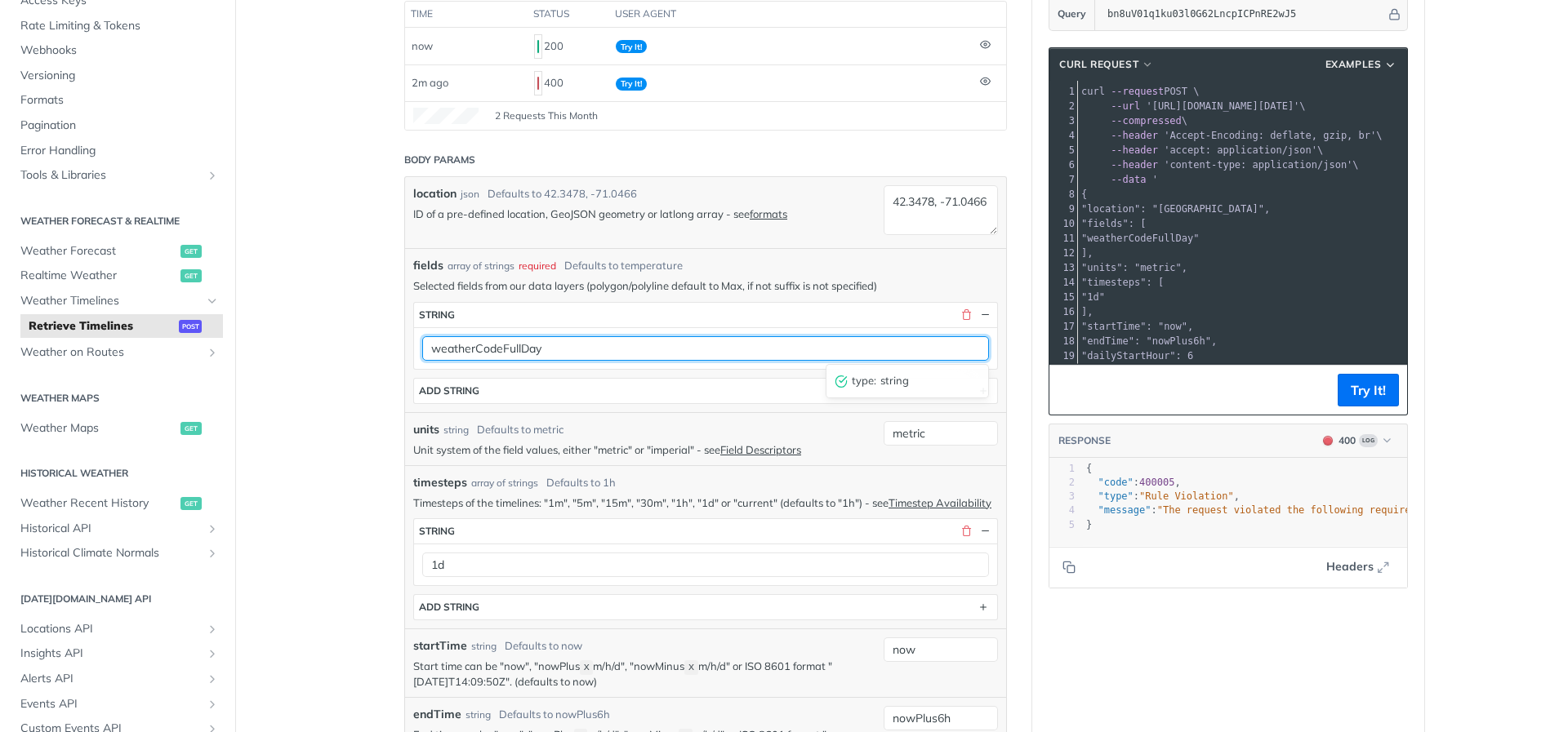
drag, startPoint x: 555, startPoint y: 350, endPoint x: 513, endPoint y: 349, distance: 42.0
click at [513, 349] on input "weatherCodeFullDay" at bounding box center [706, 348] width 567 height 24
type input "weatherCode"
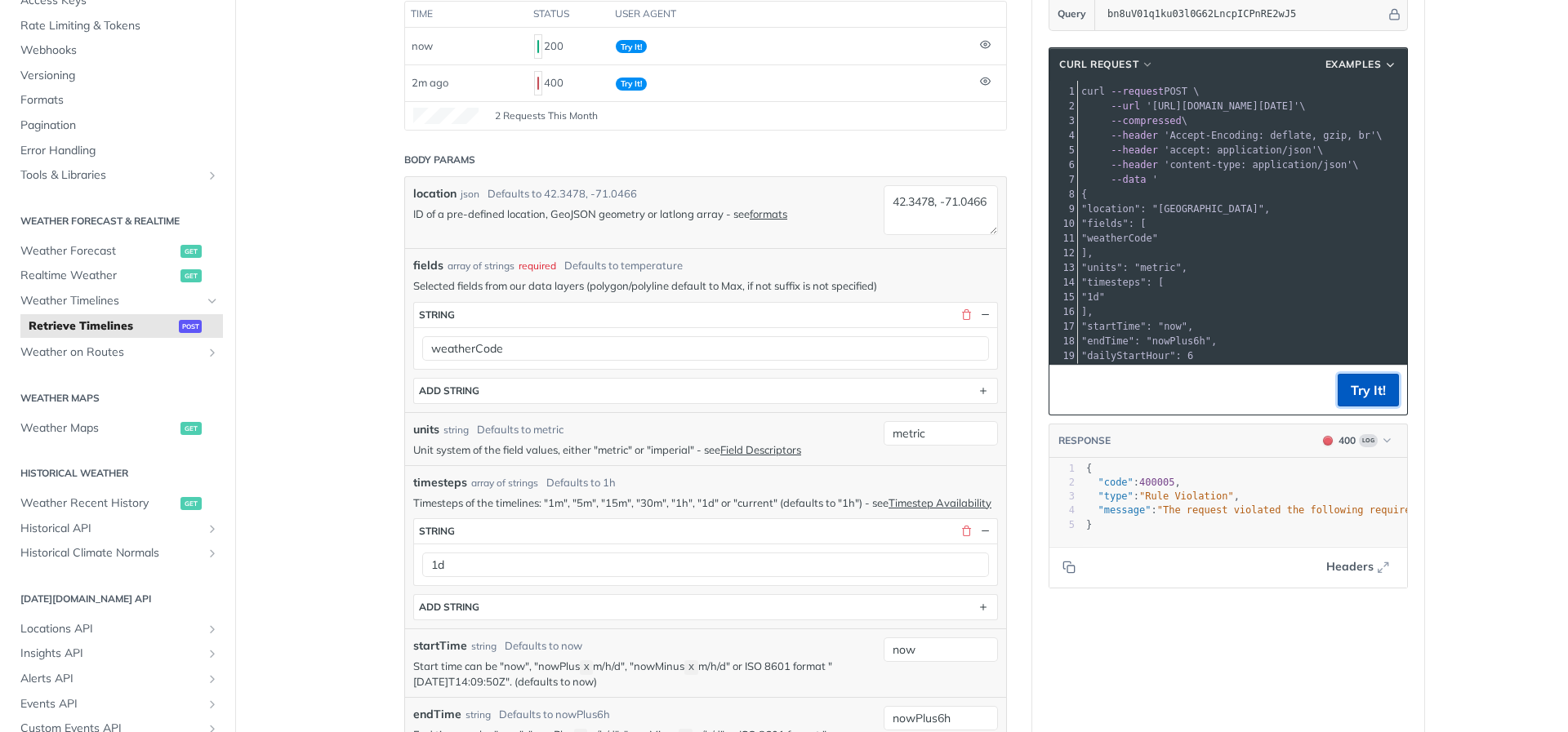
click at [1367, 395] on button "Try It!" at bounding box center [1367, 390] width 61 height 33
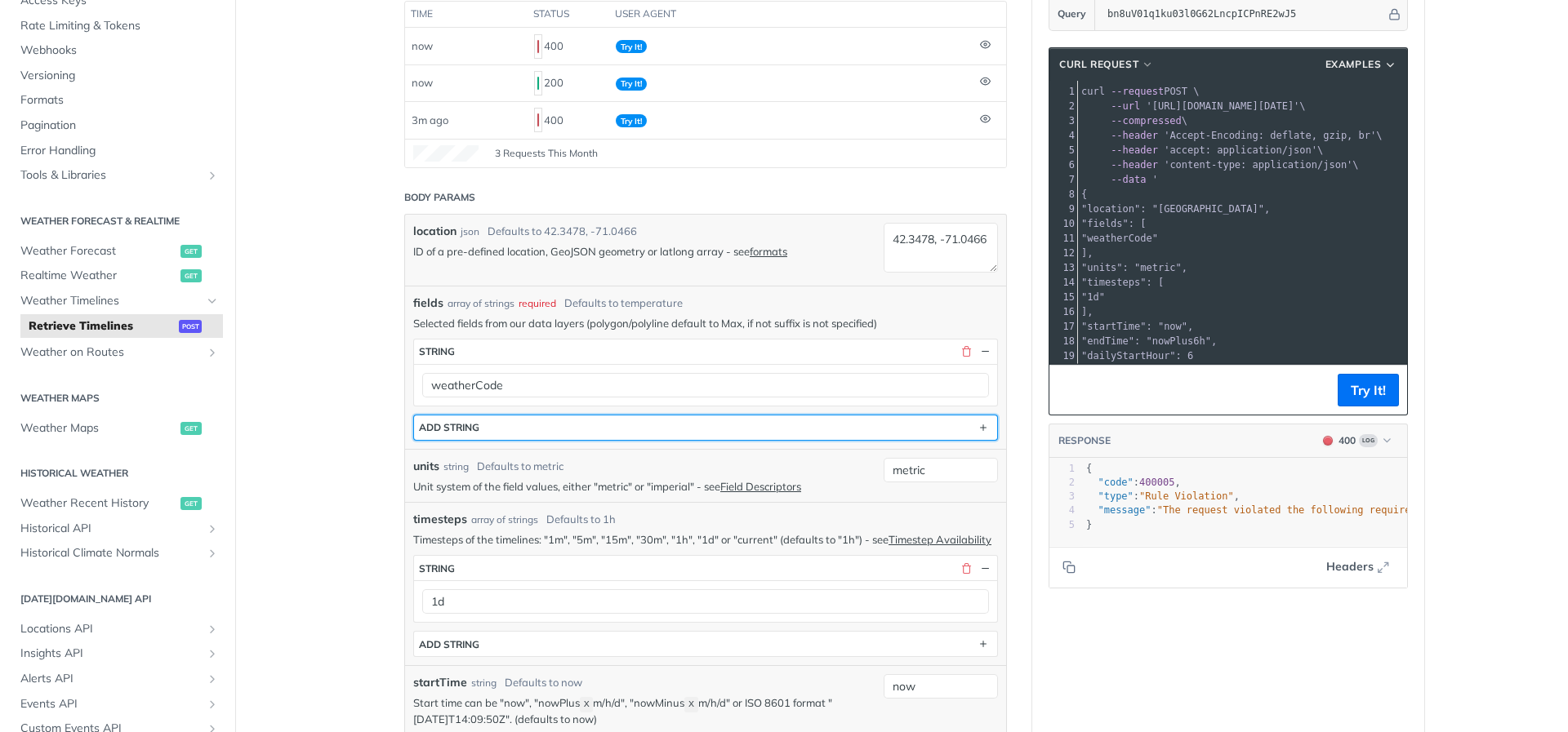
click at [759, 434] on button "ADD string" at bounding box center [706, 427] width 583 height 24
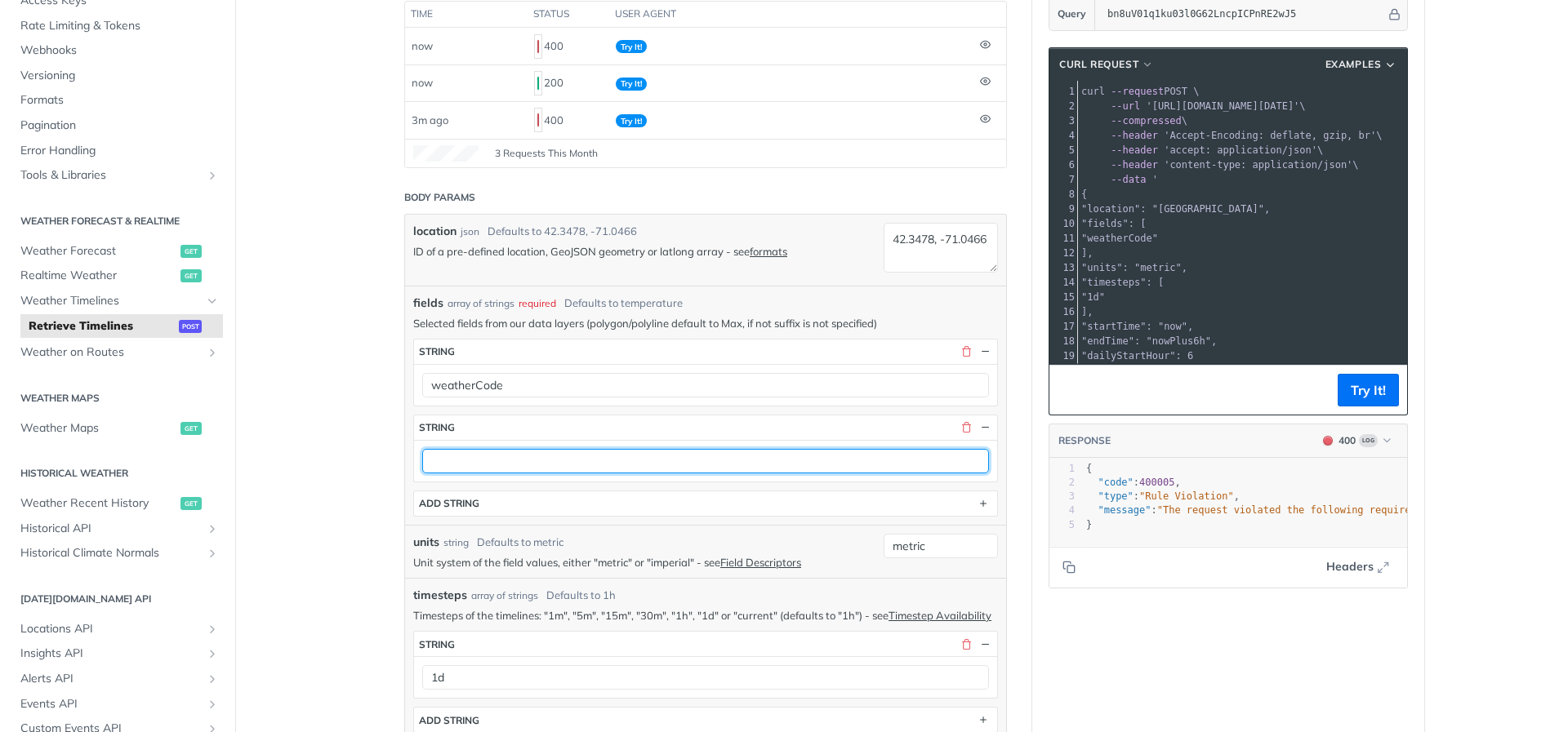
click at [747, 450] on input "text" at bounding box center [706, 461] width 567 height 24
type input "temperature"
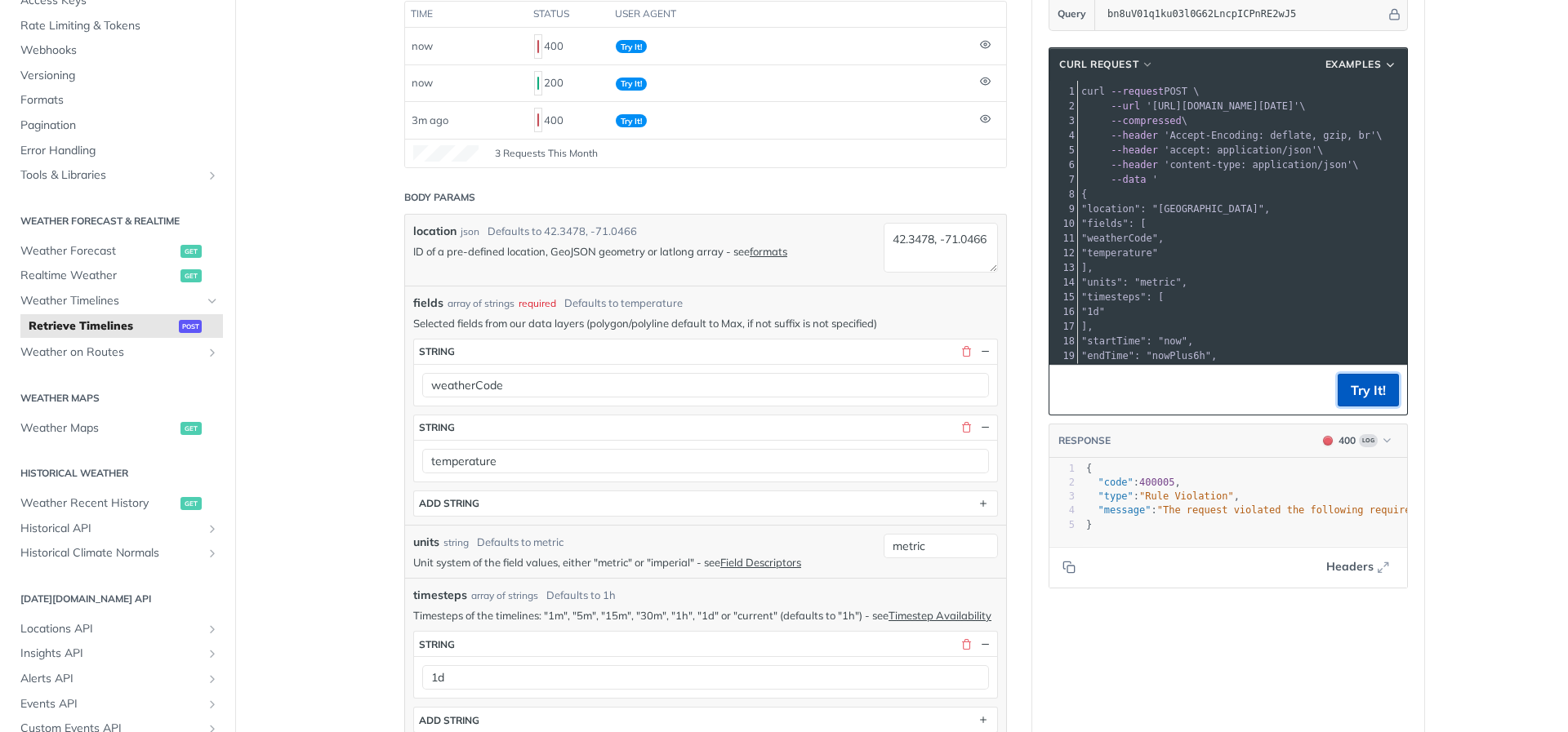
click at [1360, 389] on button "Try It!" at bounding box center [1367, 390] width 61 height 33
click at [764, 677] on div "1d" at bounding box center [706, 677] width 583 height 41
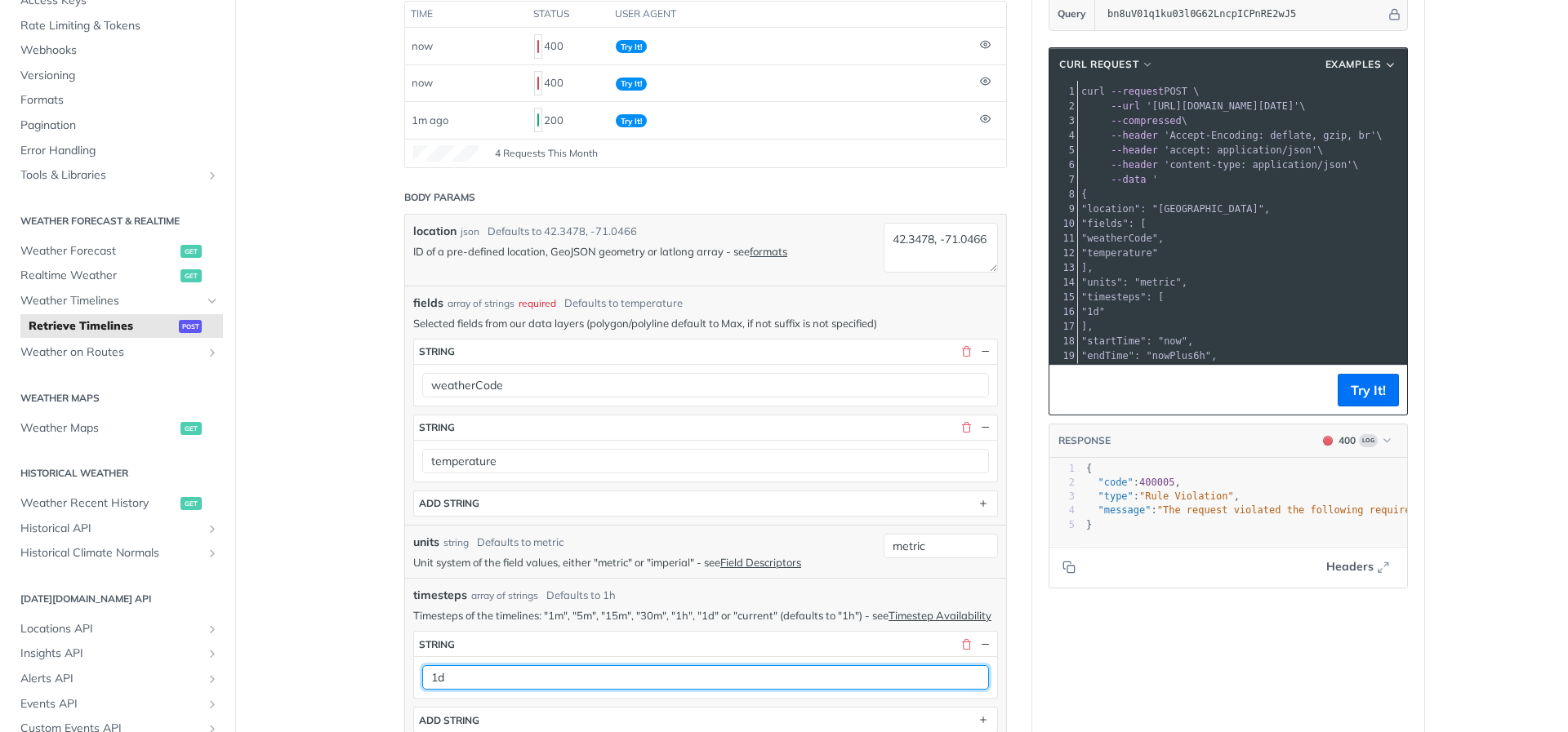
click at [747, 690] on input "1d" at bounding box center [706, 677] width 567 height 24
type input "1h"
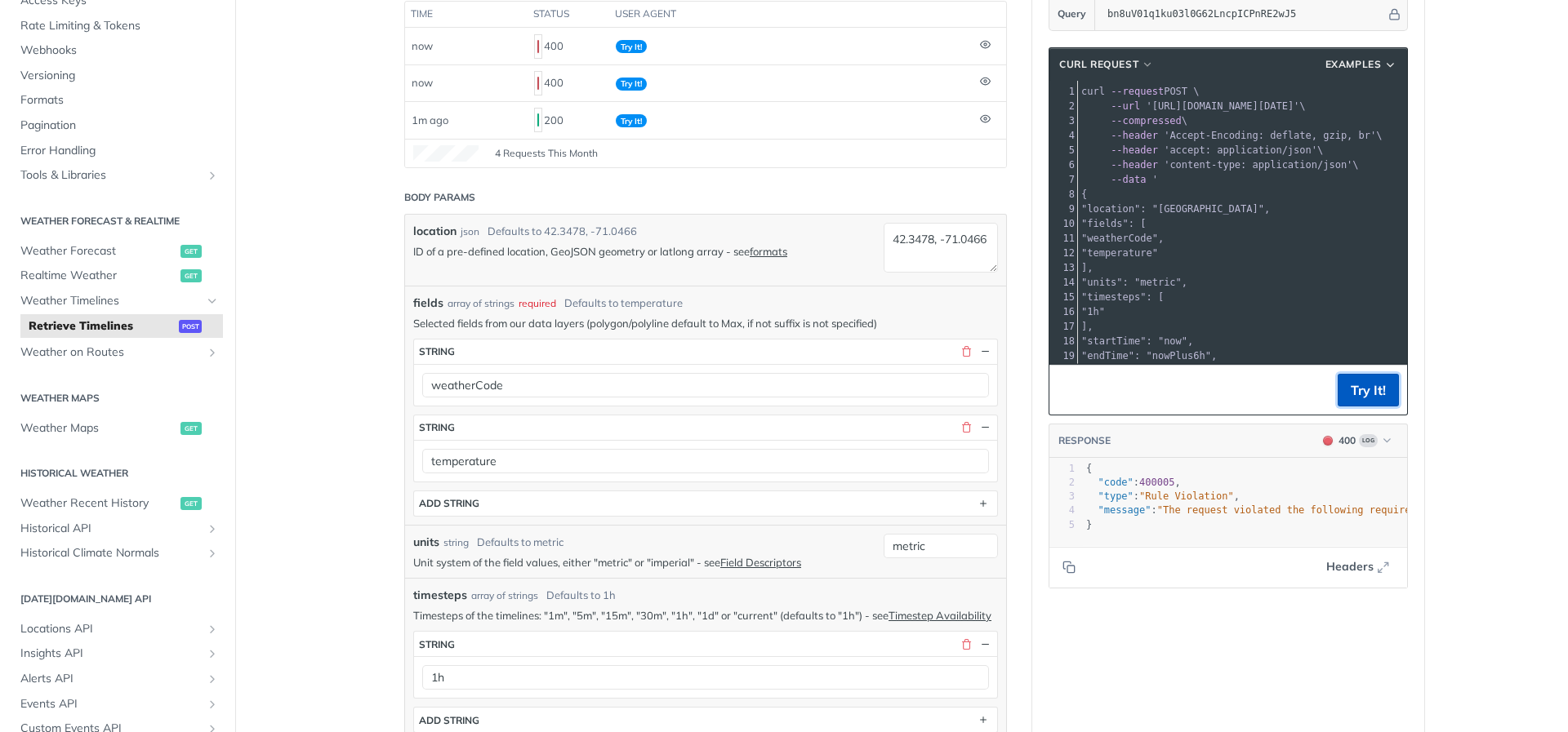
click at [1357, 399] on button "Try It!" at bounding box center [1367, 390] width 61 height 33
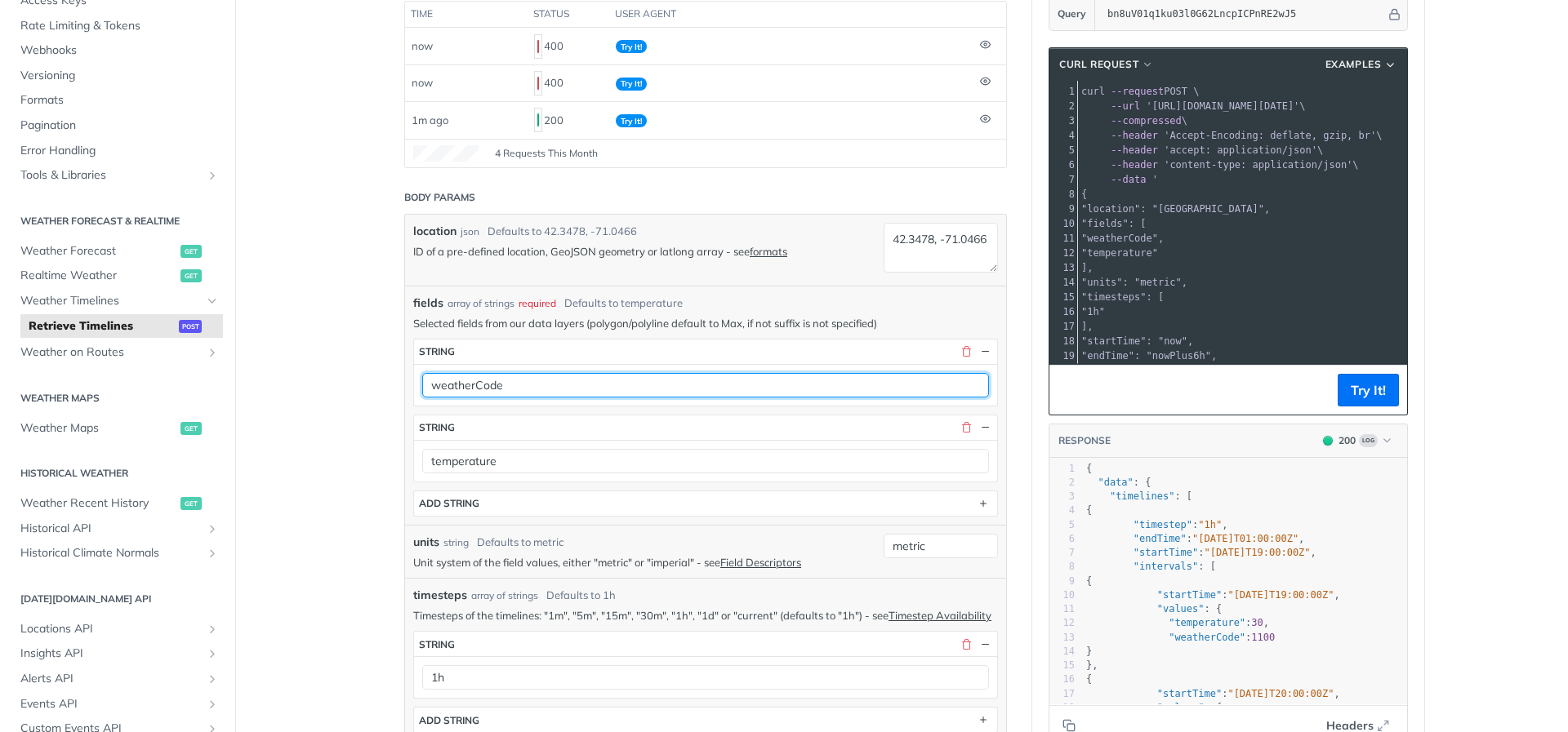
click at [533, 385] on input "weatherCode" at bounding box center [706, 385] width 567 height 24
type input "w"
paste input "weatherCodeFullDay"
type input "weatherCodeFullDay"
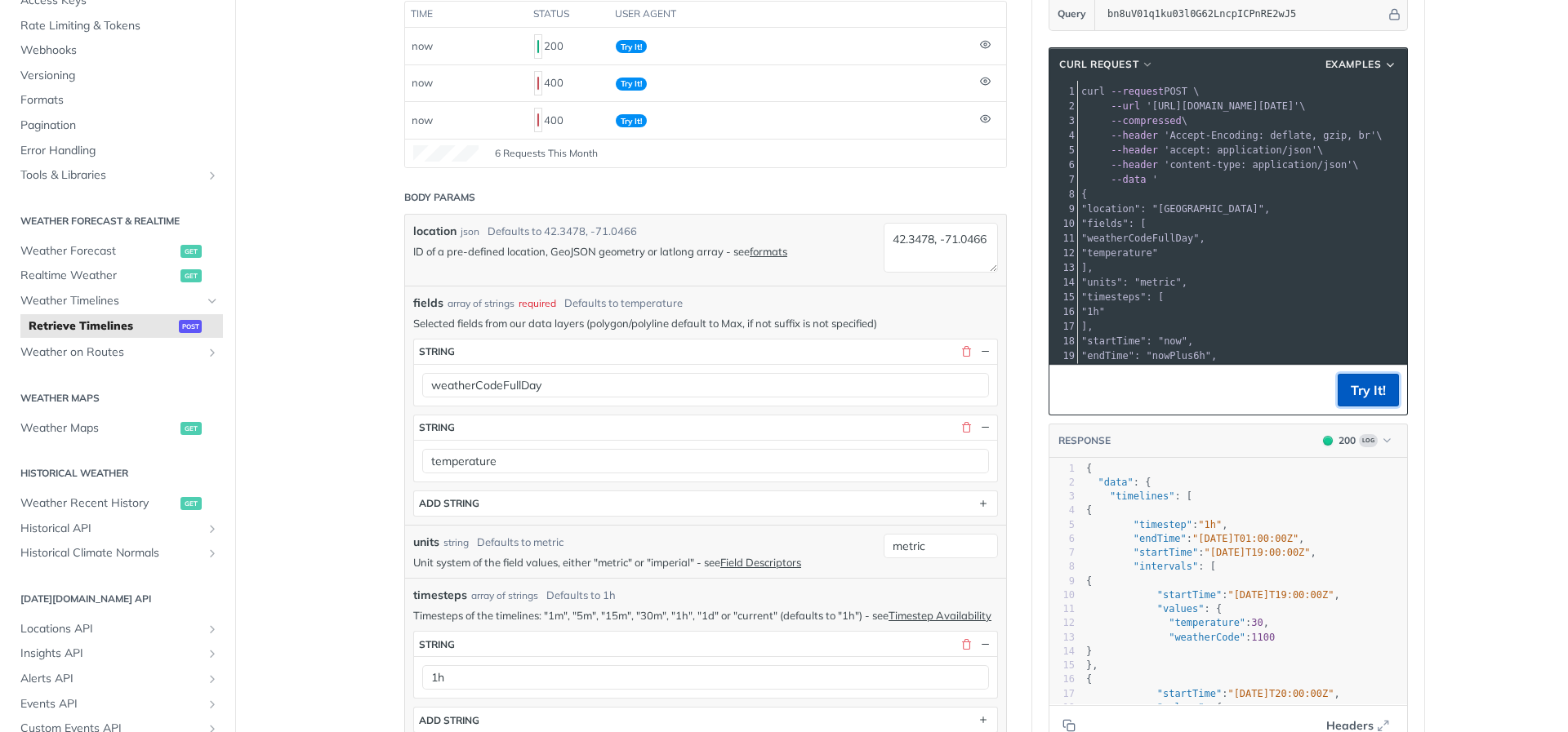
click at [1353, 394] on button "Try It!" at bounding box center [1367, 390] width 61 height 33
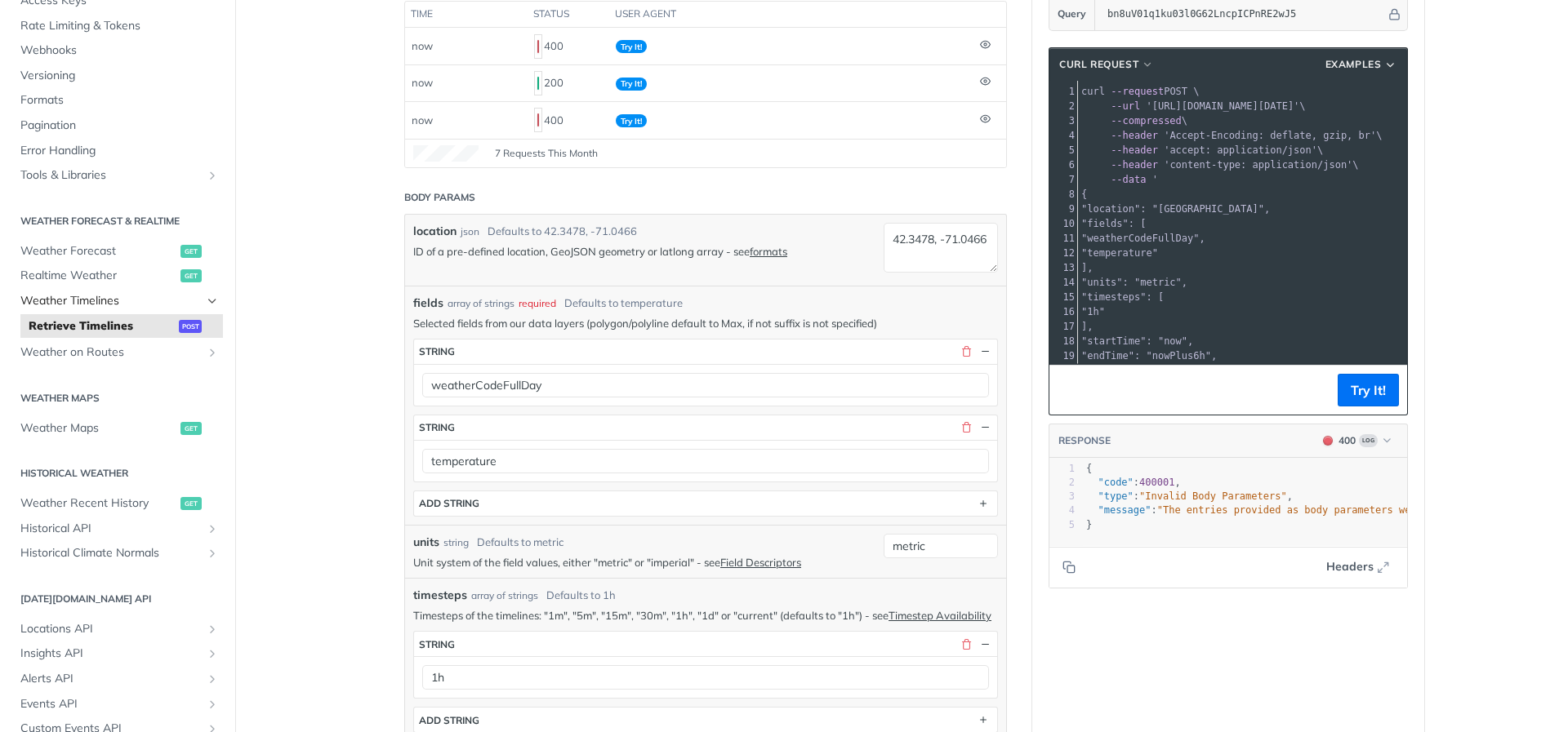
click at [173, 302] on span "Weather Timelines" at bounding box center [111, 301] width 181 height 16
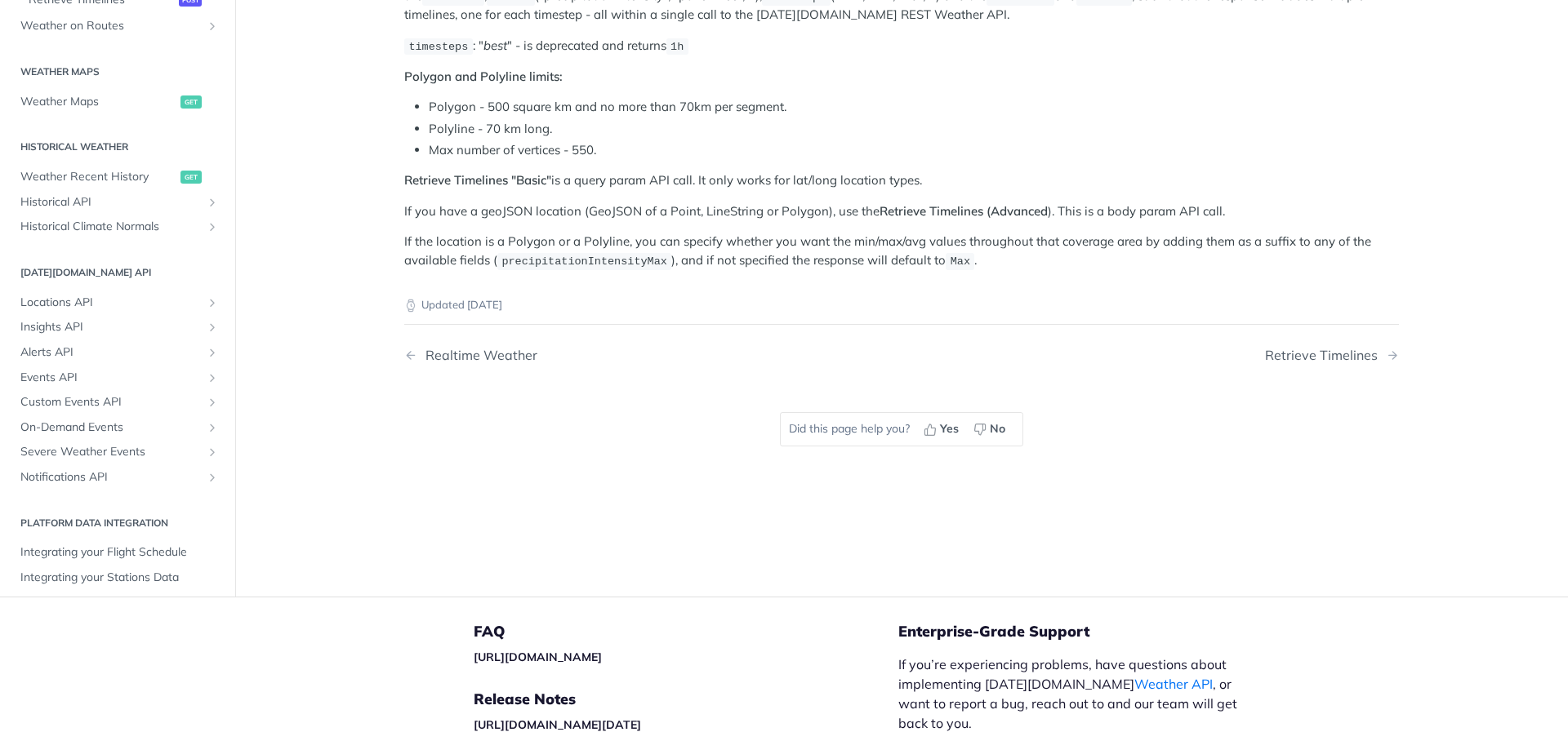
scroll to position [344, 0]
click at [137, 449] on span "Severe Weather Events" at bounding box center [111, 450] width 181 height 16
